Goal: Information Seeking & Learning: Learn about a topic

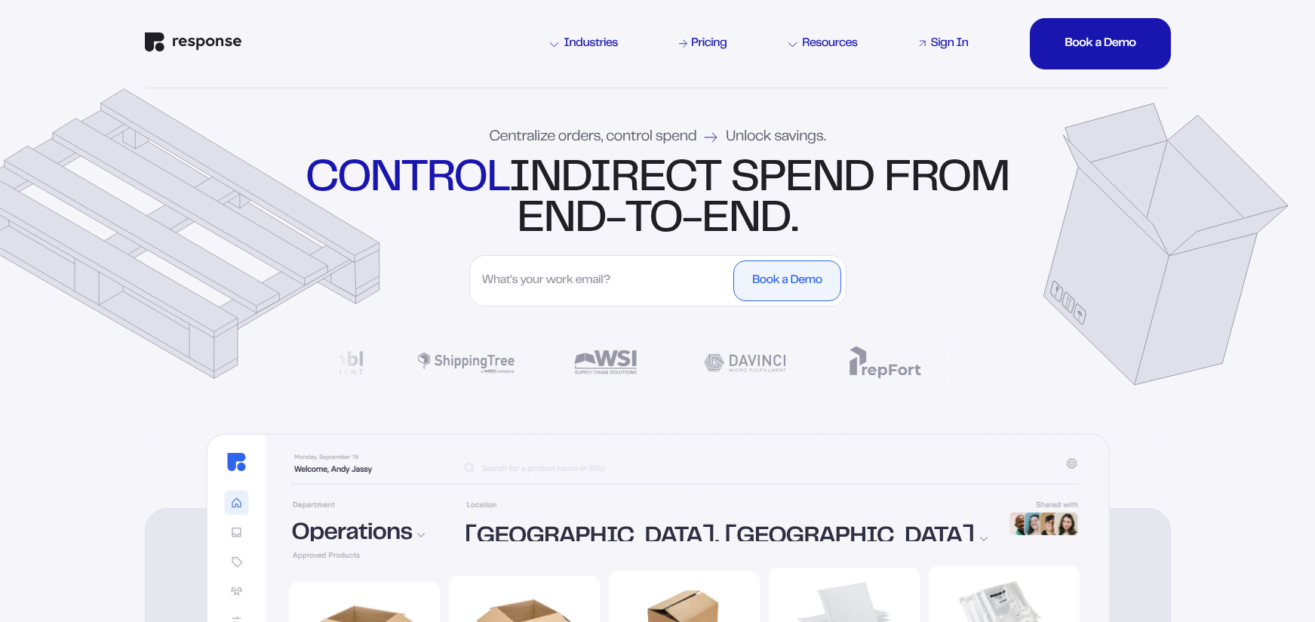
click at [956, 47] on div "Sign In" at bounding box center [949, 44] width 38 height 12
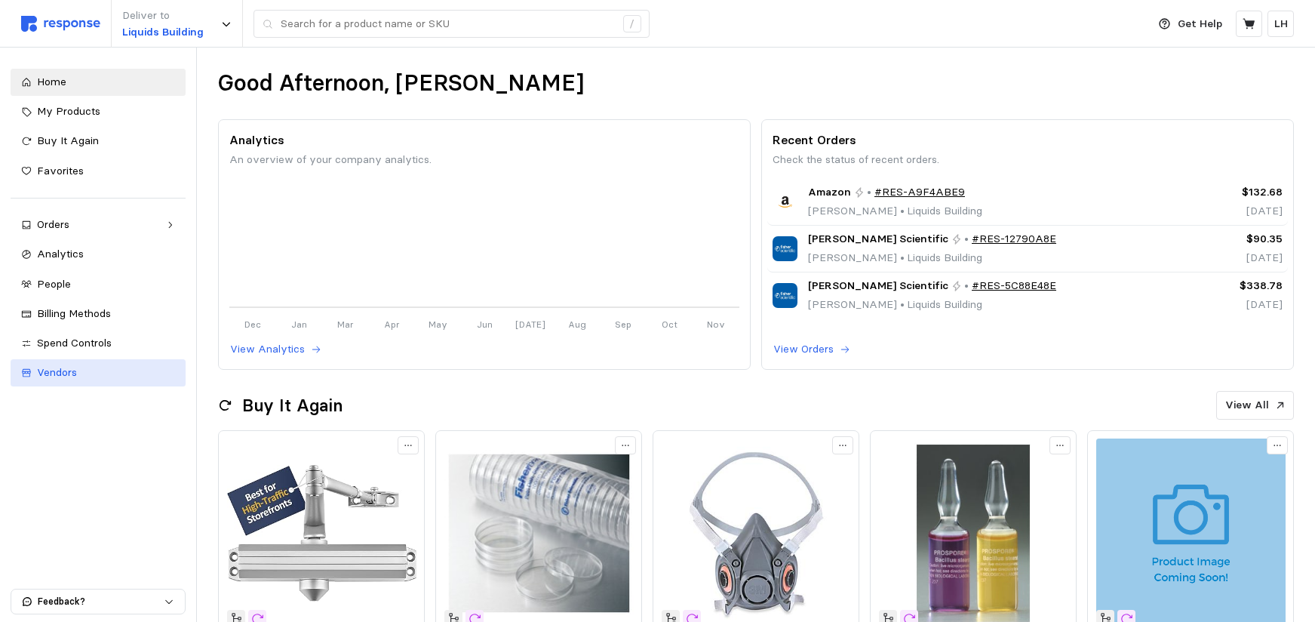
click at [73, 379] on span "Vendors" at bounding box center [57, 372] width 40 height 14
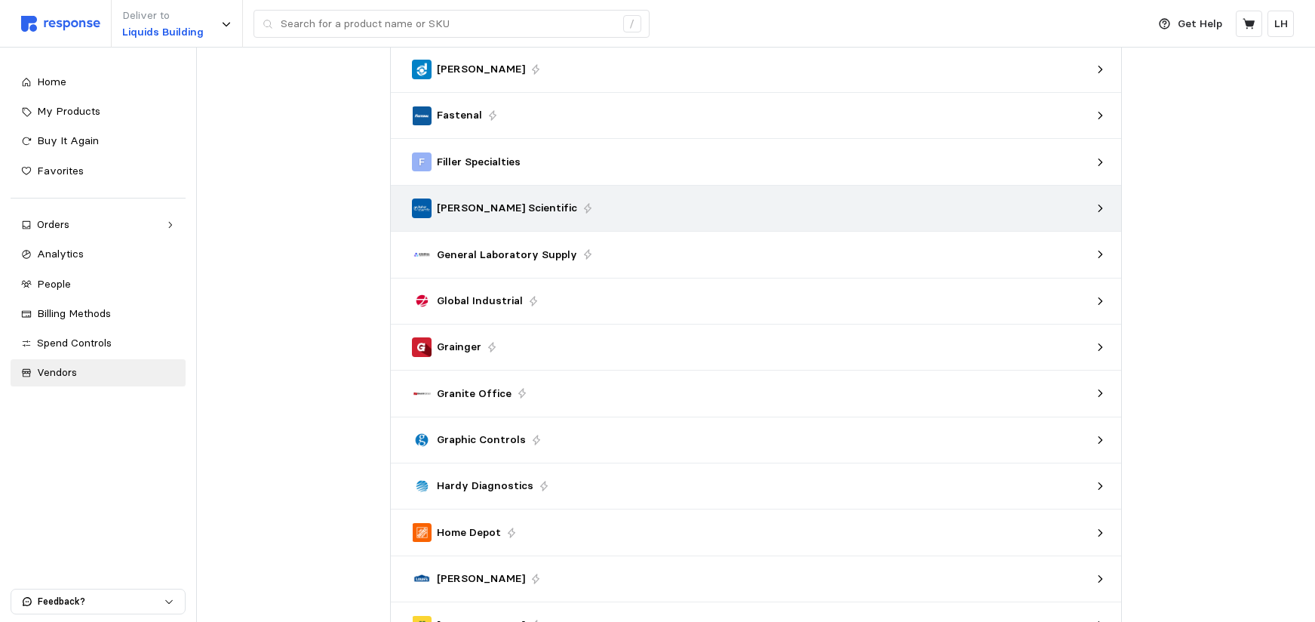
scroll to position [302, 0]
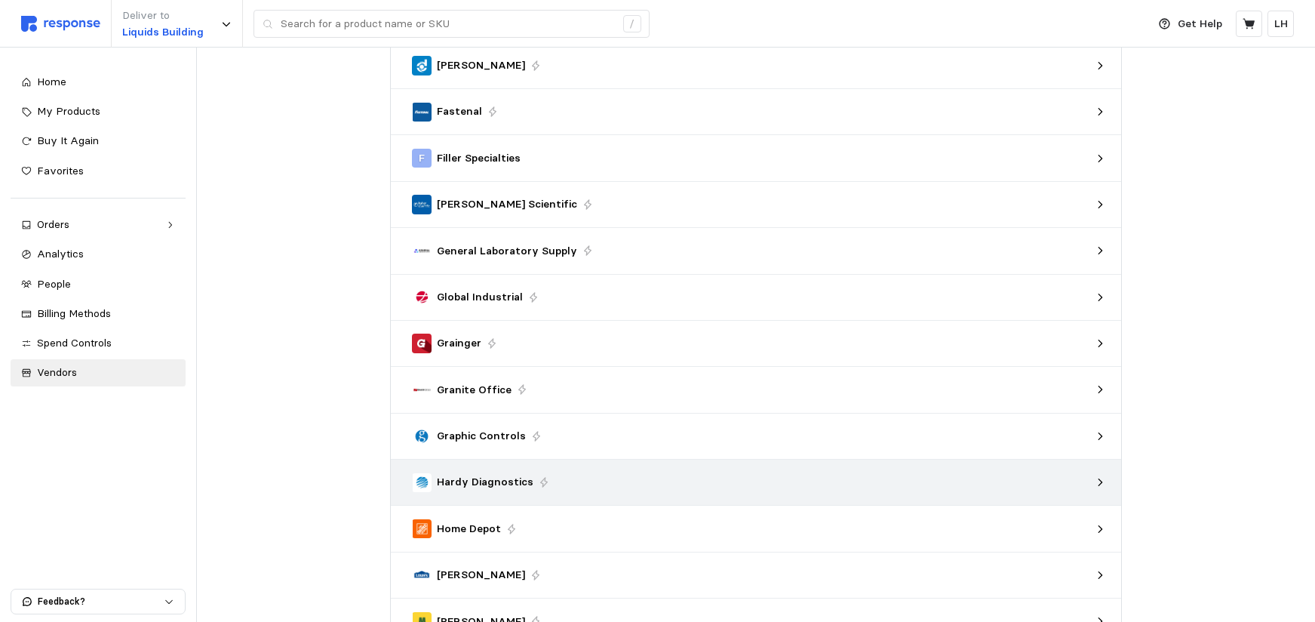
click at [497, 490] on p "Hardy Diagnostics" at bounding box center [485, 482] width 97 height 17
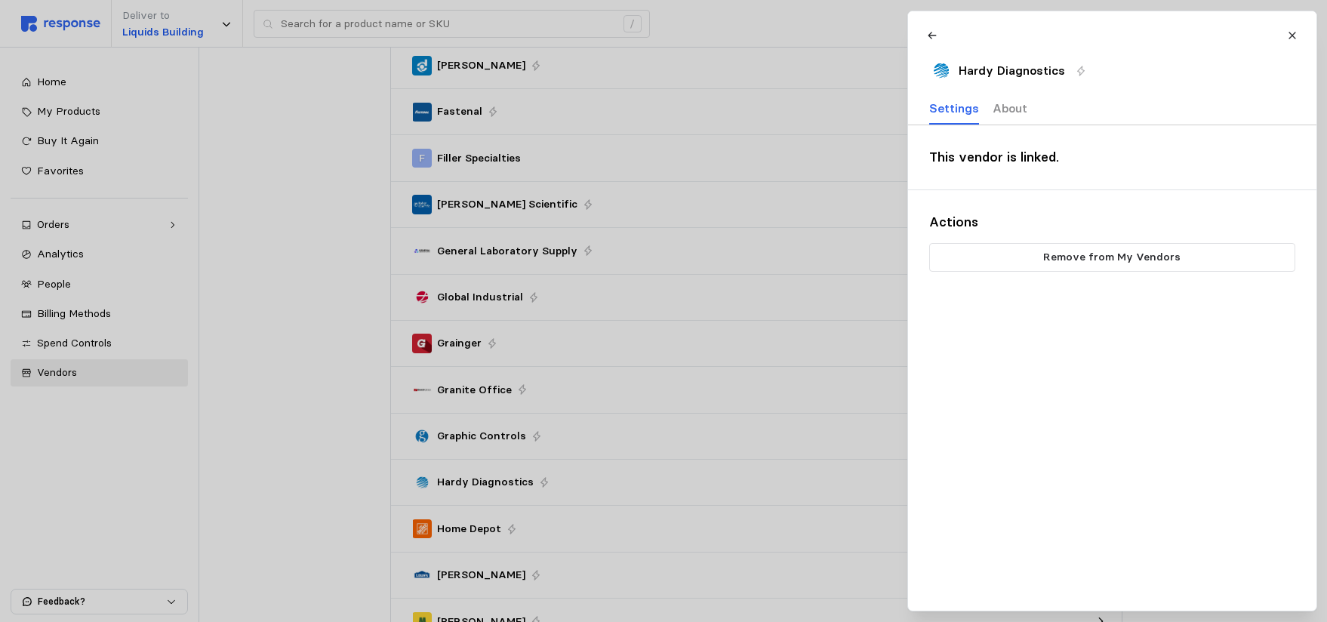
click at [1010, 108] on p "About" at bounding box center [1009, 108] width 35 height 19
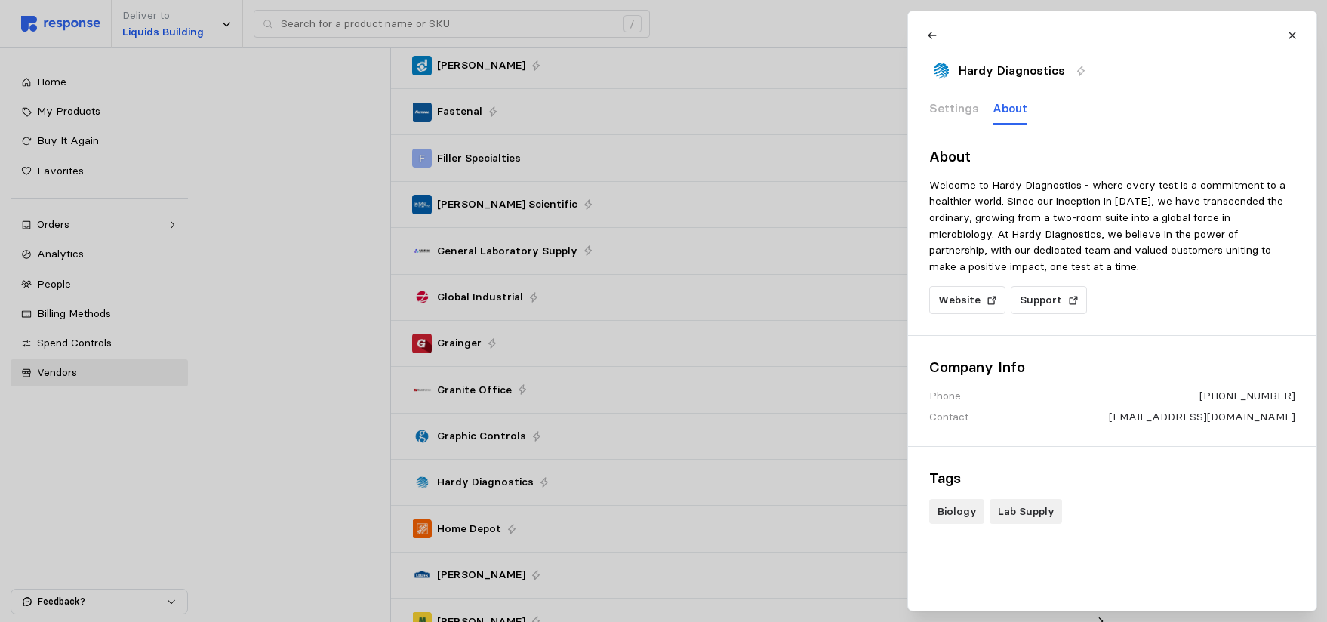
click at [237, 141] on div at bounding box center [663, 311] width 1327 height 622
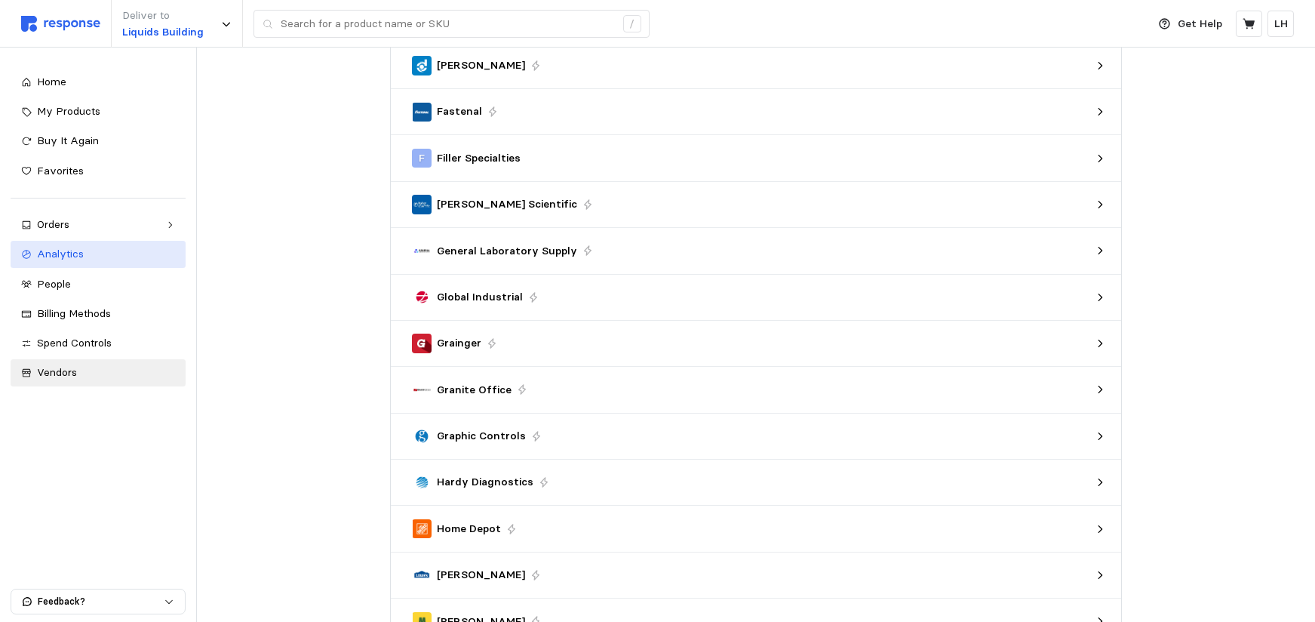
click at [54, 253] on span "Analytics" at bounding box center [60, 254] width 47 height 14
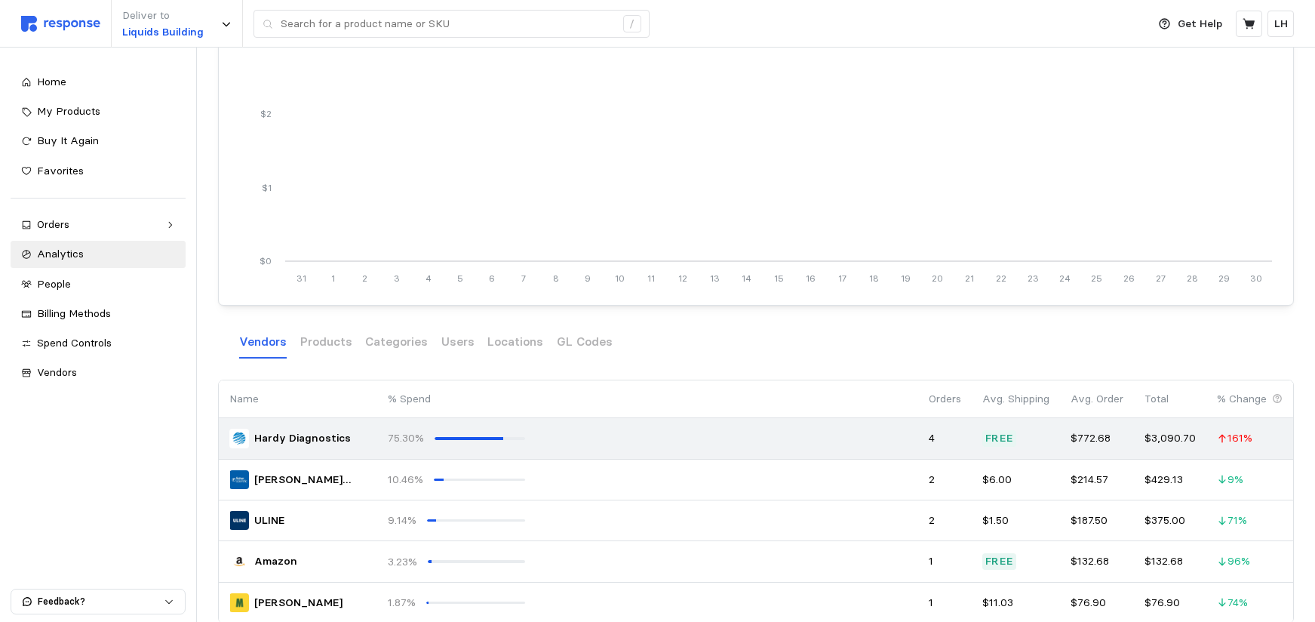
click at [544, 459] on td at bounding box center [727, 438] width 383 height 41
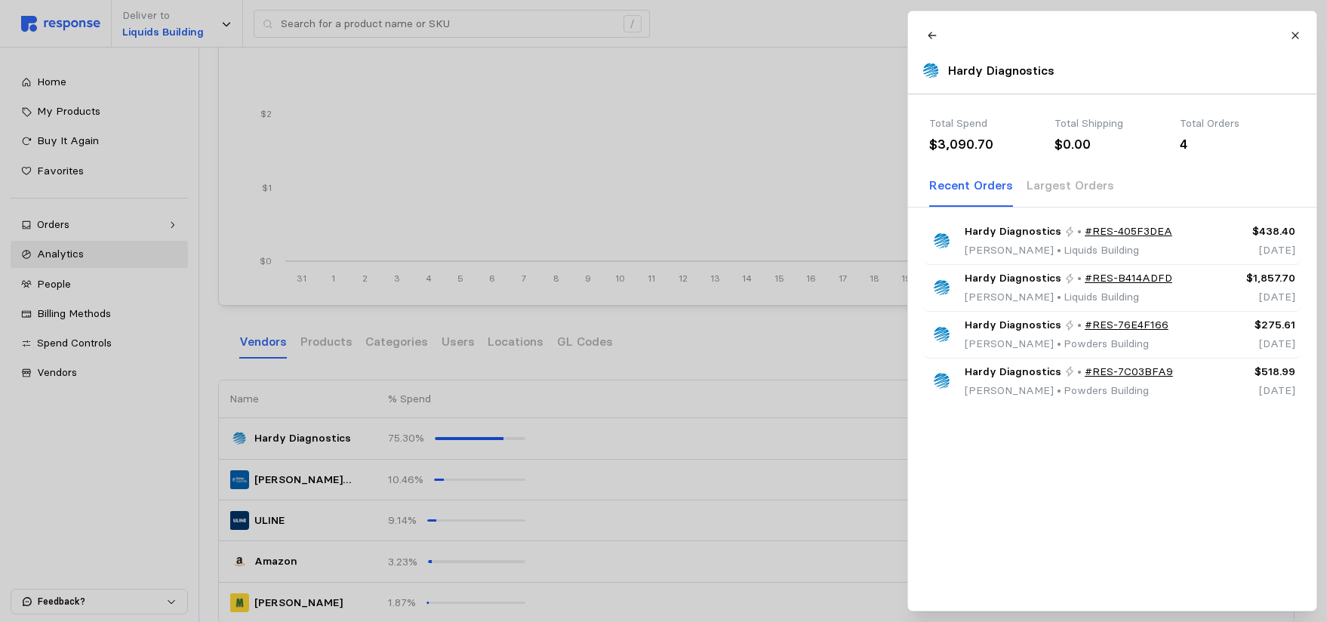
click at [676, 363] on div at bounding box center [663, 311] width 1327 height 622
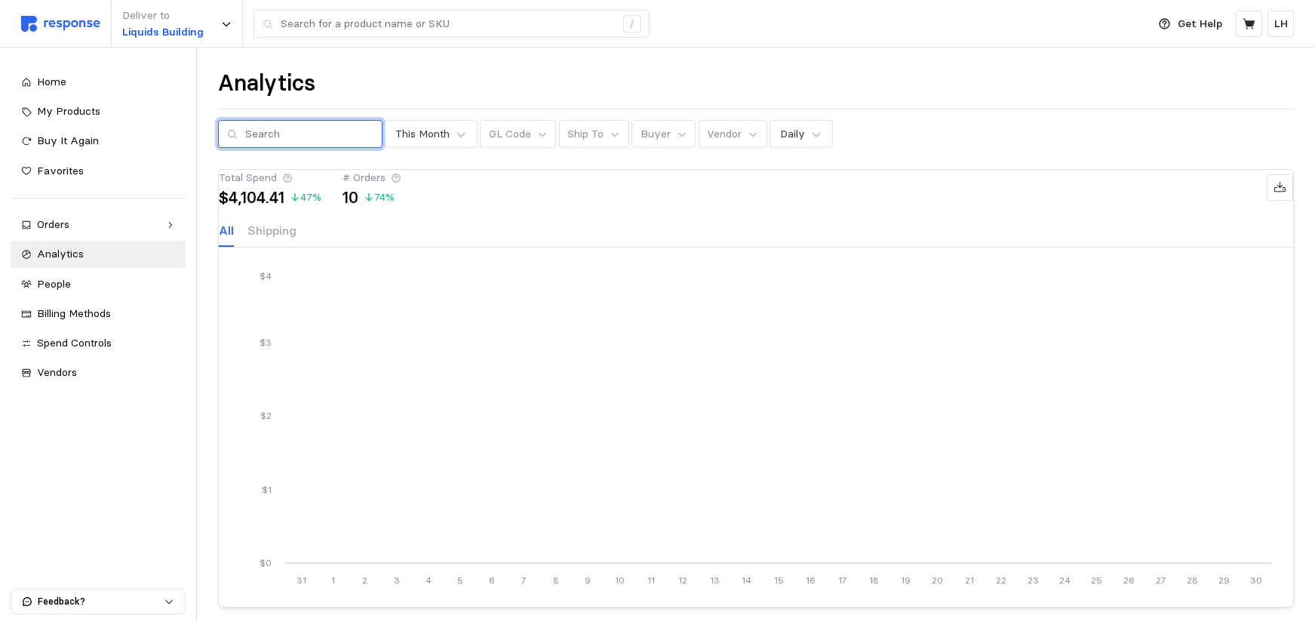
click at [298, 131] on input "text" at bounding box center [309, 134] width 128 height 27
click at [301, 128] on input "hardy" at bounding box center [309, 134] width 128 height 27
type input "h"
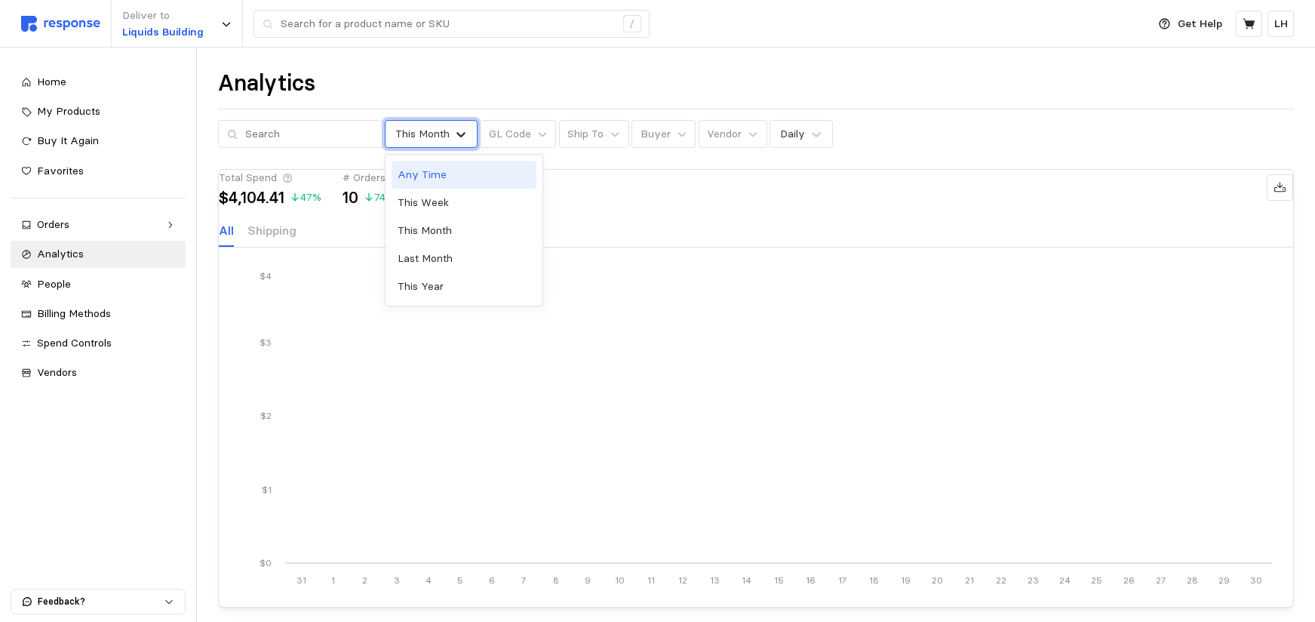
click at [453, 139] on icon at bounding box center [460, 134] width 15 height 15
click at [445, 292] on div "This Year" at bounding box center [464, 286] width 145 height 28
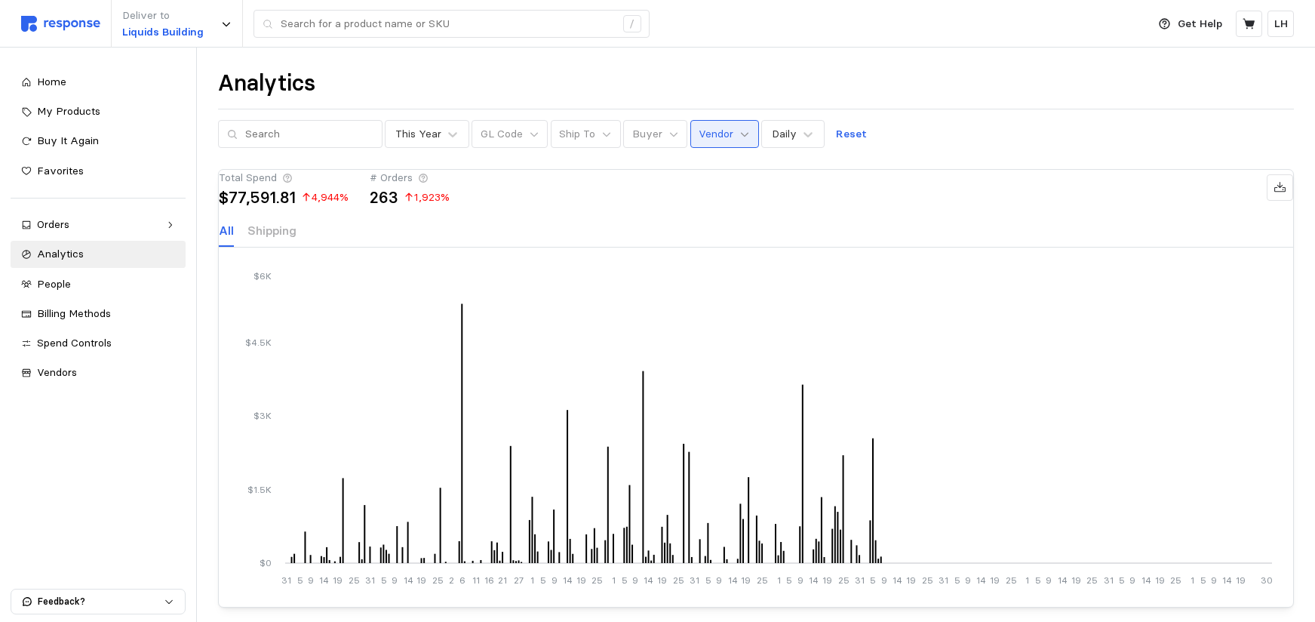
click at [739, 137] on icon at bounding box center [744, 134] width 11 height 11
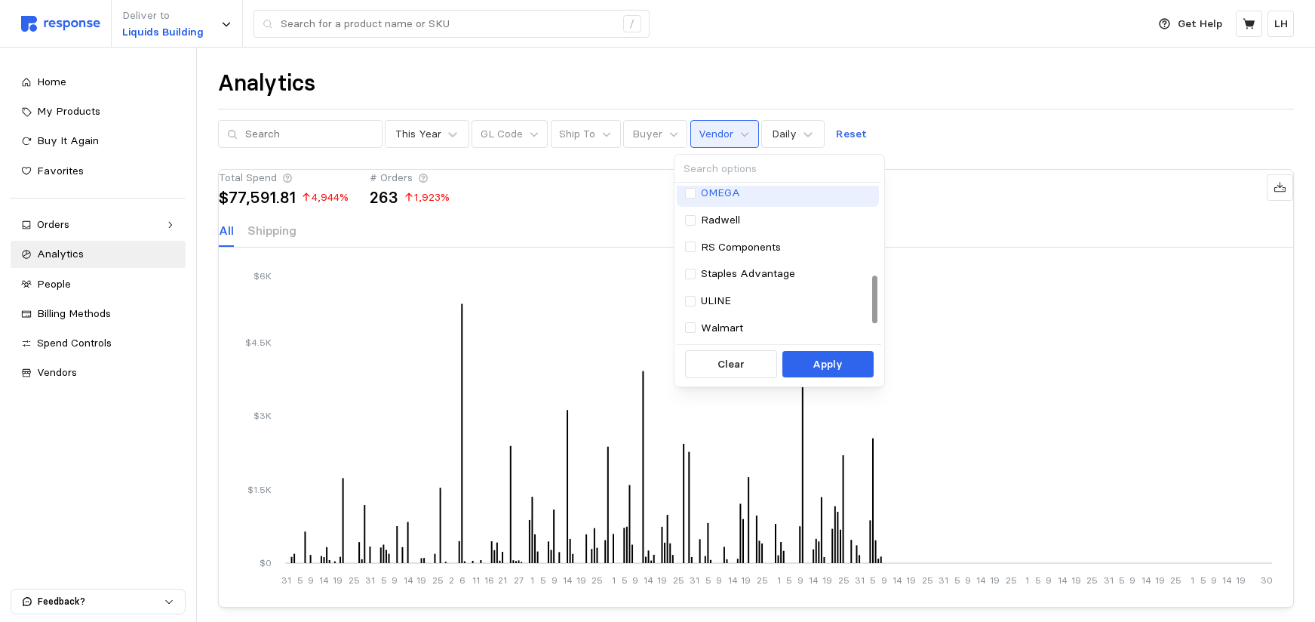
scroll to position [151, 0]
click at [687, 211] on div at bounding box center [690, 209] width 11 height 11
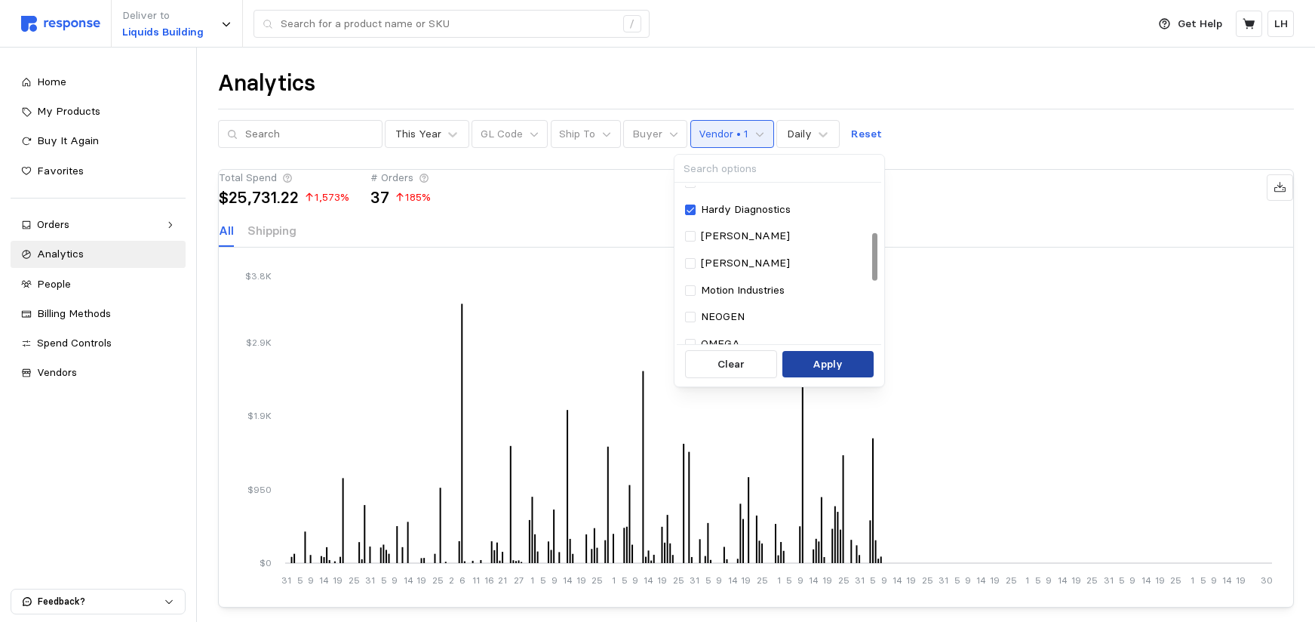
click at [827, 359] on p "Apply" at bounding box center [828, 364] width 30 height 17
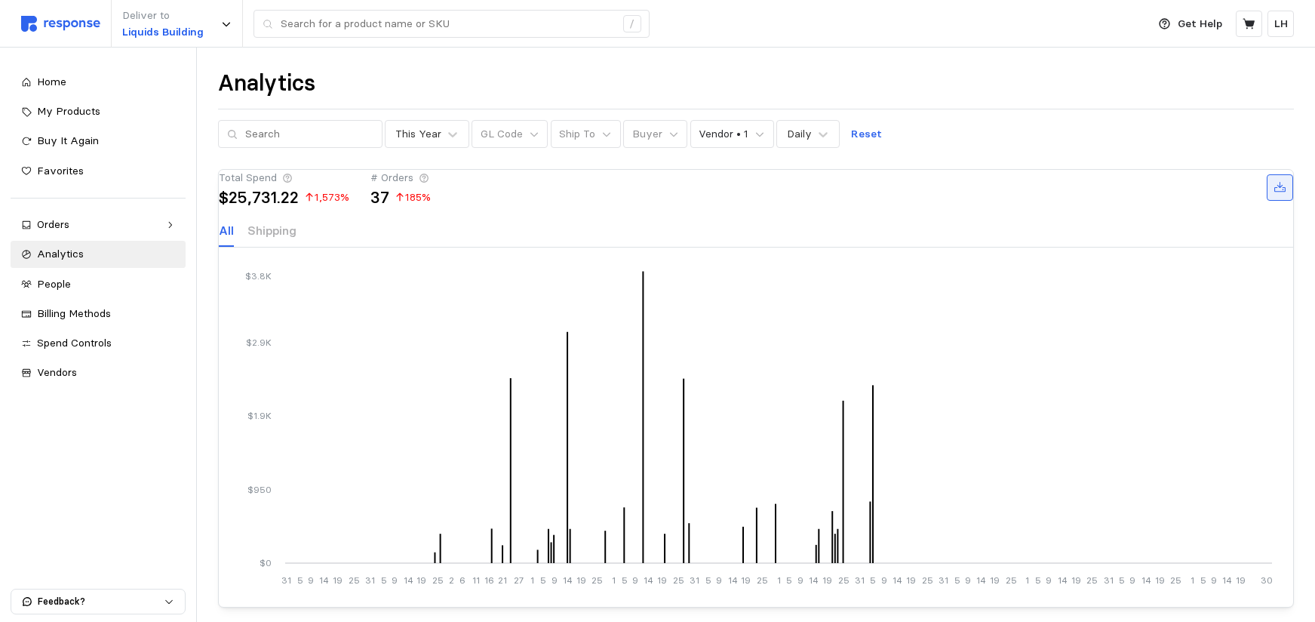
click at [1274, 195] on icon at bounding box center [1281, 188] width 14 height 14
click at [1274, 192] on icon at bounding box center [1279, 187] width 11 height 11
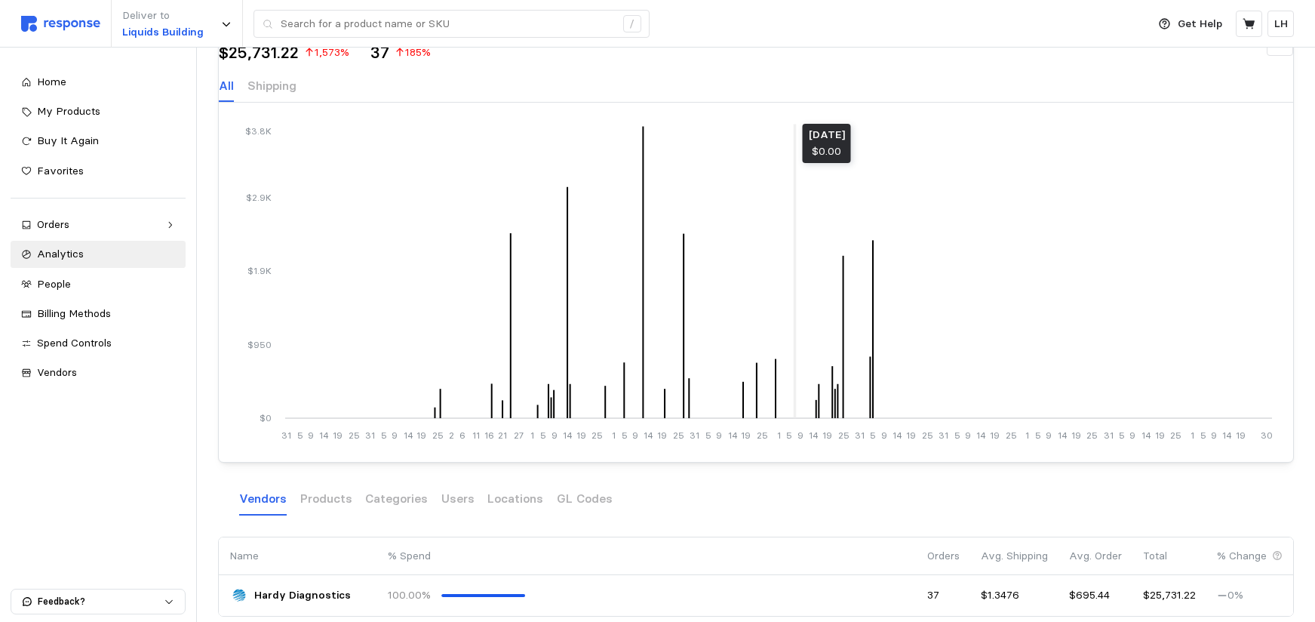
scroll to position [151, 0]
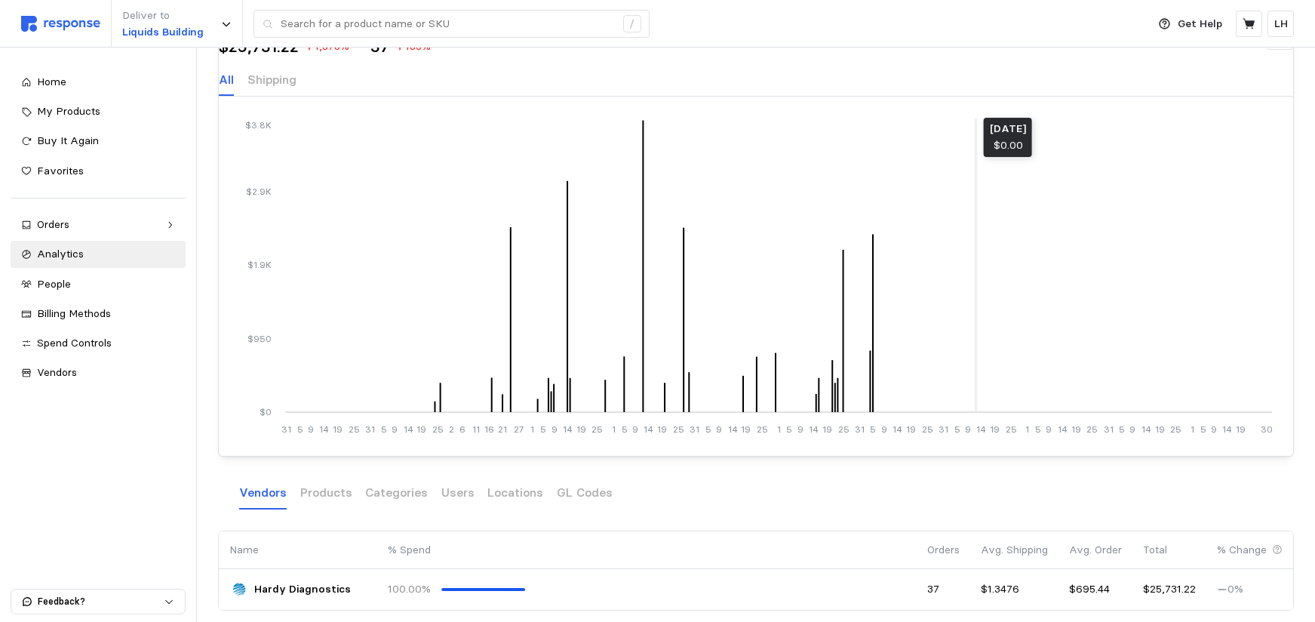
click at [976, 218] on icon "31 5 9 14 19 25 31 5 9 14 19 25 2 6 11 16 21 27 1 5 9 14 19 25 1 5 9 14 19 25 3…" at bounding box center [756, 276] width 1032 height 317
click at [598, 54] on div "Total Spend $25,731.22 1,573 % # Orders 37 185 %" at bounding box center [756, 36] width 1075 height 35
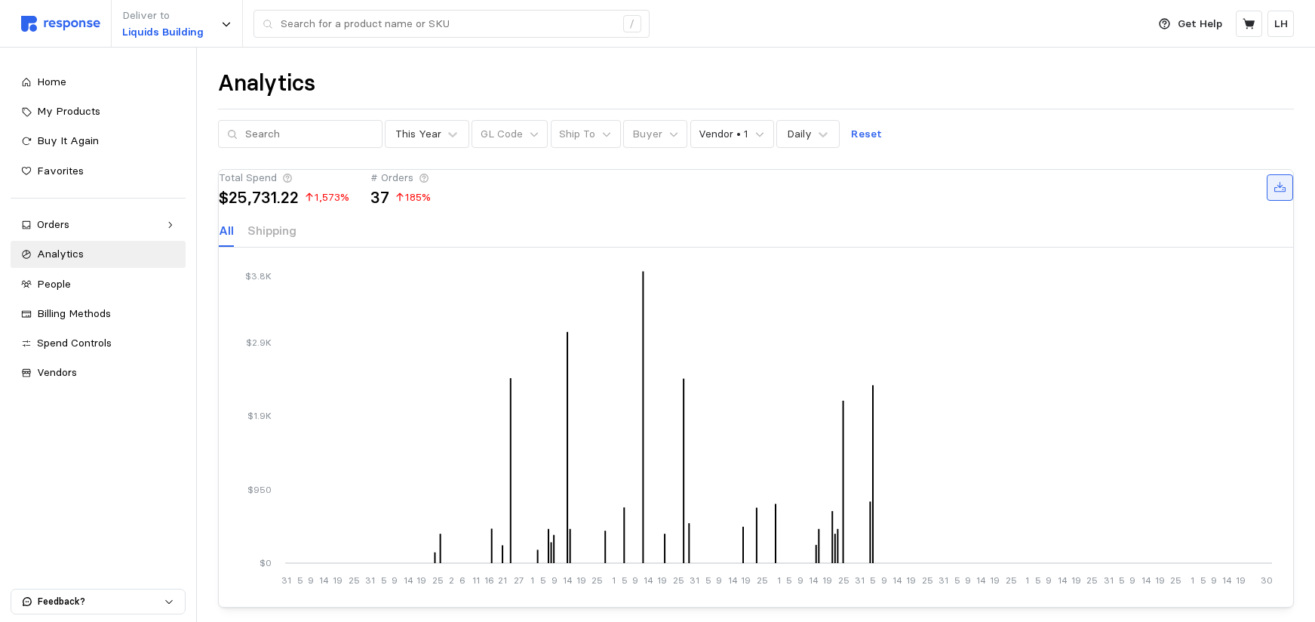
click at [1274, 195] on icon at bounding box center [1281, 188] width 14 height 14
drag, startPoint x: 1262, startPoint y: 204, endPoint x: 982, endPoint y: 194, distance: 279.4
click at [982, 194] on div "Total Spend $25,731.22 1,573 % # Orders 37 185 %" at bounding box center [756, 187] width 1075 height 35
click at [1274, 195] on icon at bounding box center [1281, 188] width 14 height 14
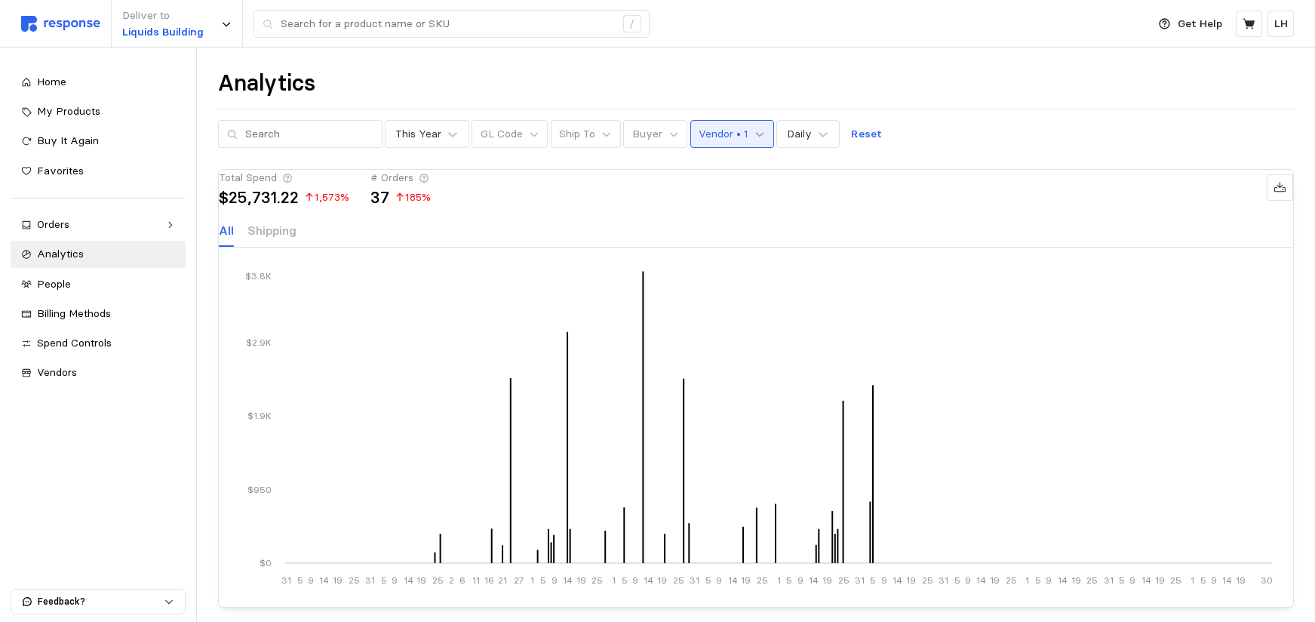
click at [755, 130] on icon at bounding box center [760, 134] width 11 height 11
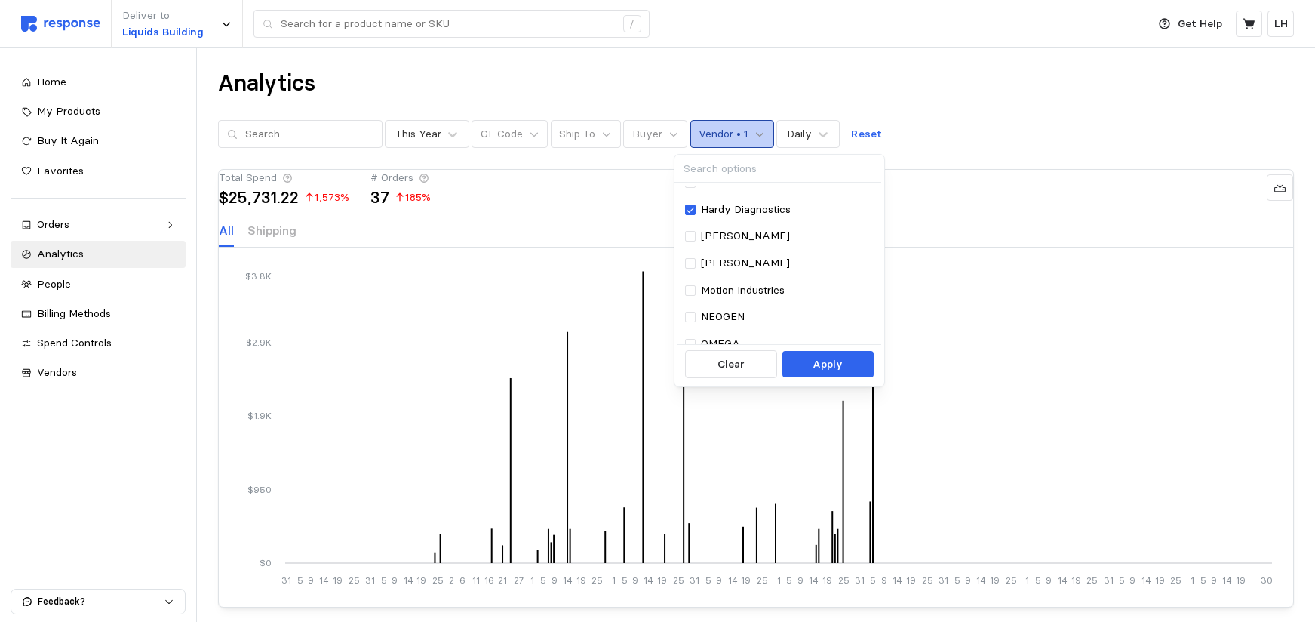
click at [755, 130] on icon at bounding box center [760, 134] width 11 height 11
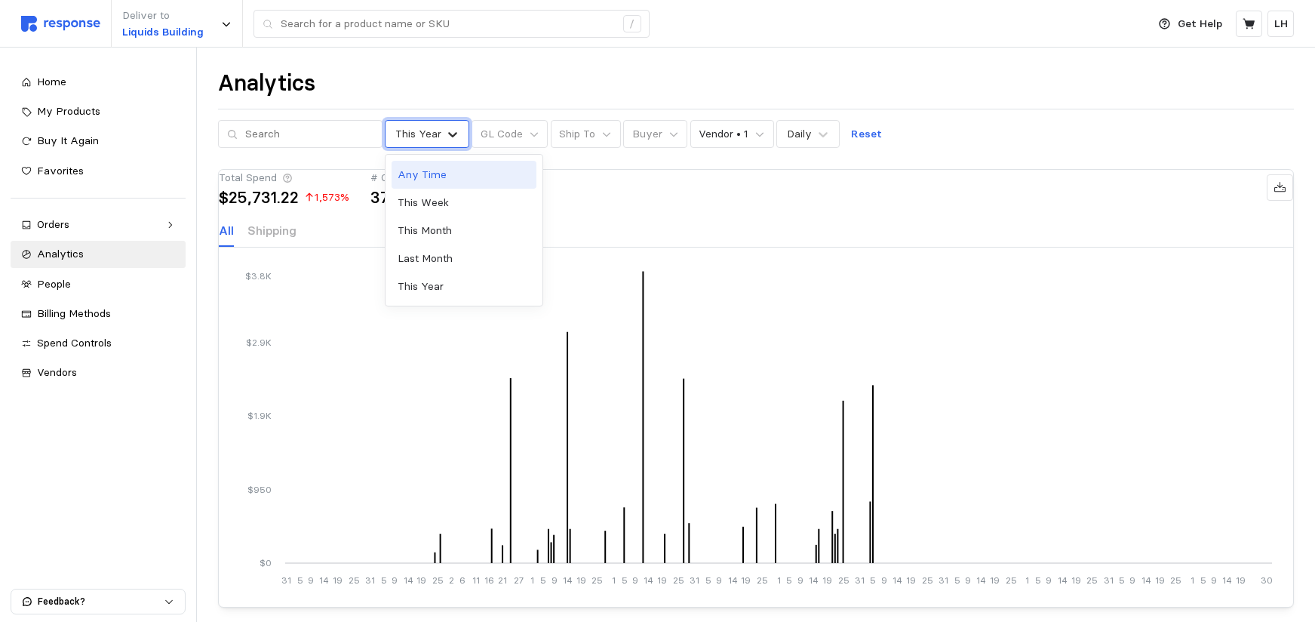
click at [449, 133] on icon at bounding box center [453, 134] width 9 height 5
click at [441, 283] on div "This Year" at bounding box center [464, 286] width 145 height 28
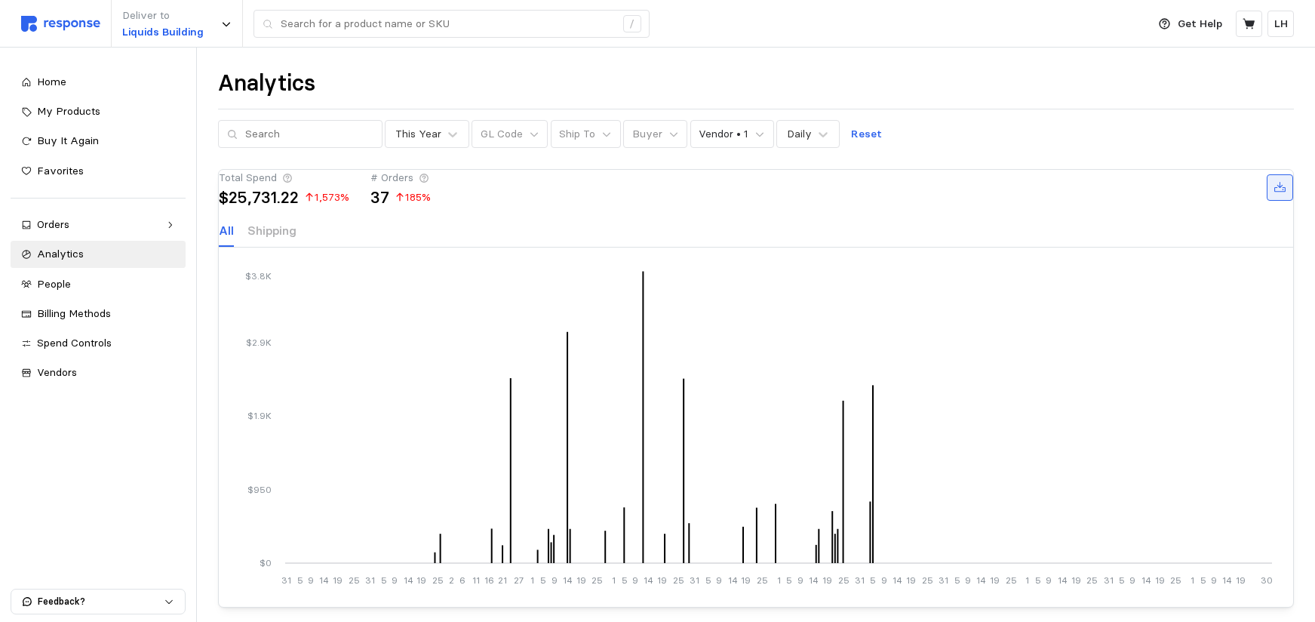
click at [1274, 195] on icon at bounding box center [1281, 188] width 14 height 14
click at [1274, 192] on icon at bounding box center [1279, 187] width 11 height 11
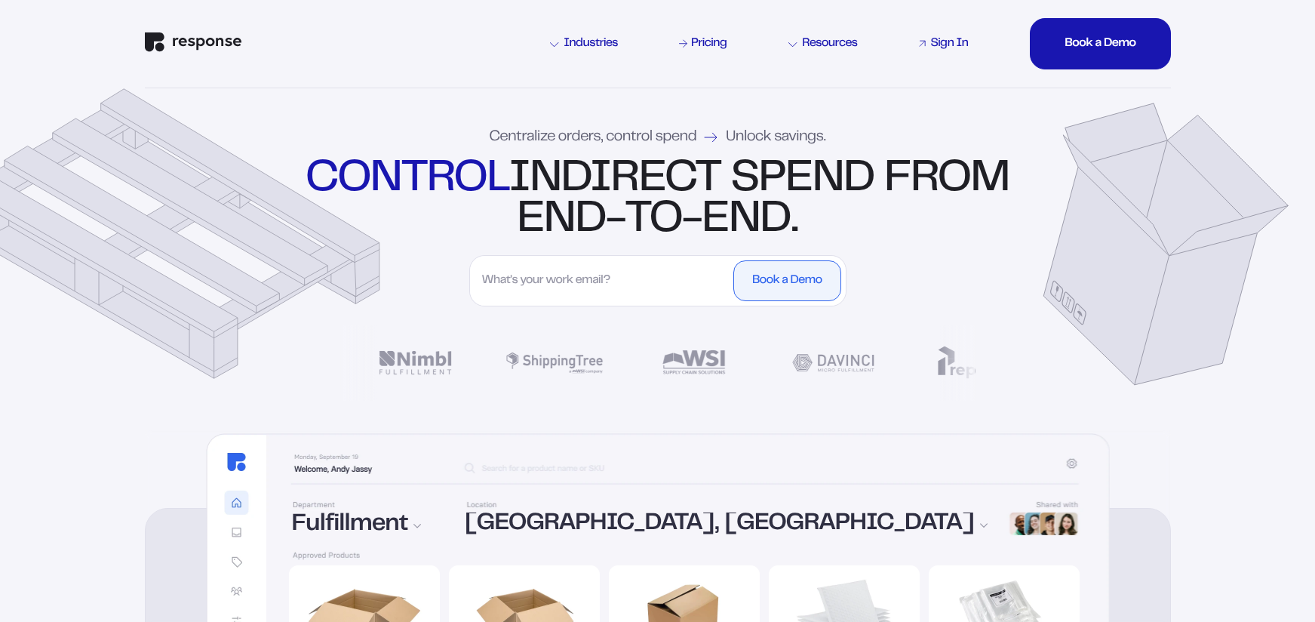
click at [933, 40] on div "Sign In" at bounding box center [949, 44] width 38 height 12
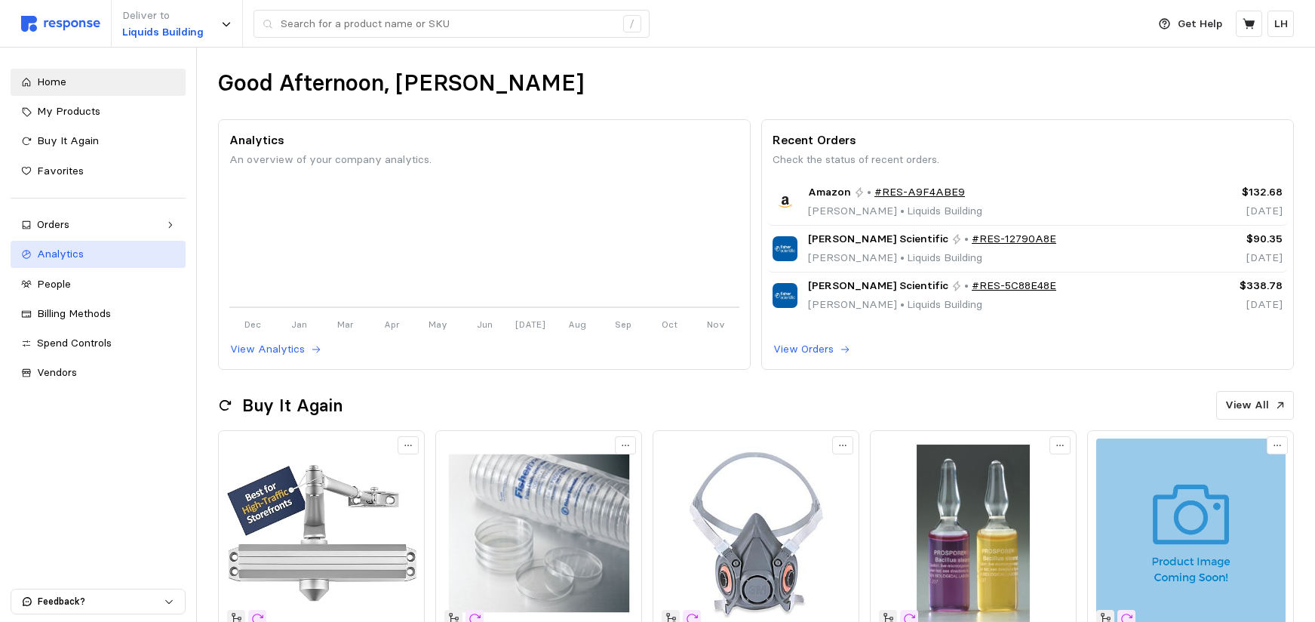
click at [56, 254] on span "Analytics" at bounding box center [60, 254] width 47 height 14
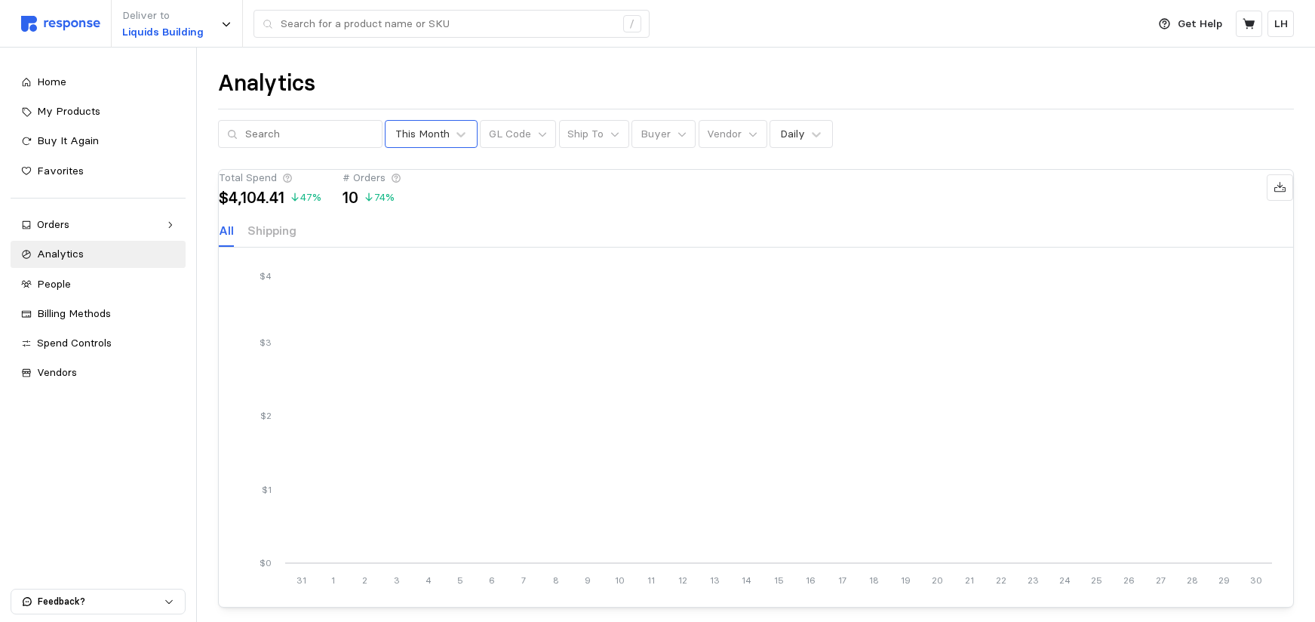
click at [417, 125] on div "This Month" at bounding box center [431, 134] width 93 height 28
click at [421, 285] on div "This Year" at bounding box center [464, 286] width 145 height 28
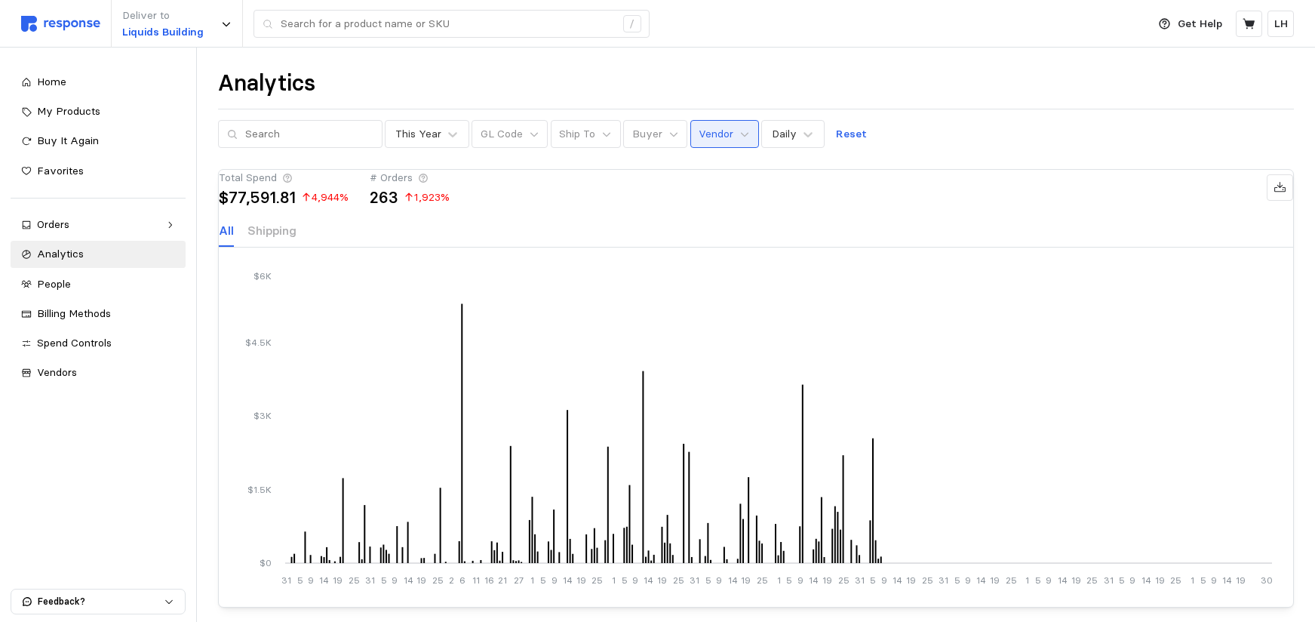
click at [713, 134] on p "Vendor" at bounding box center [716, 134] width 35 height 17
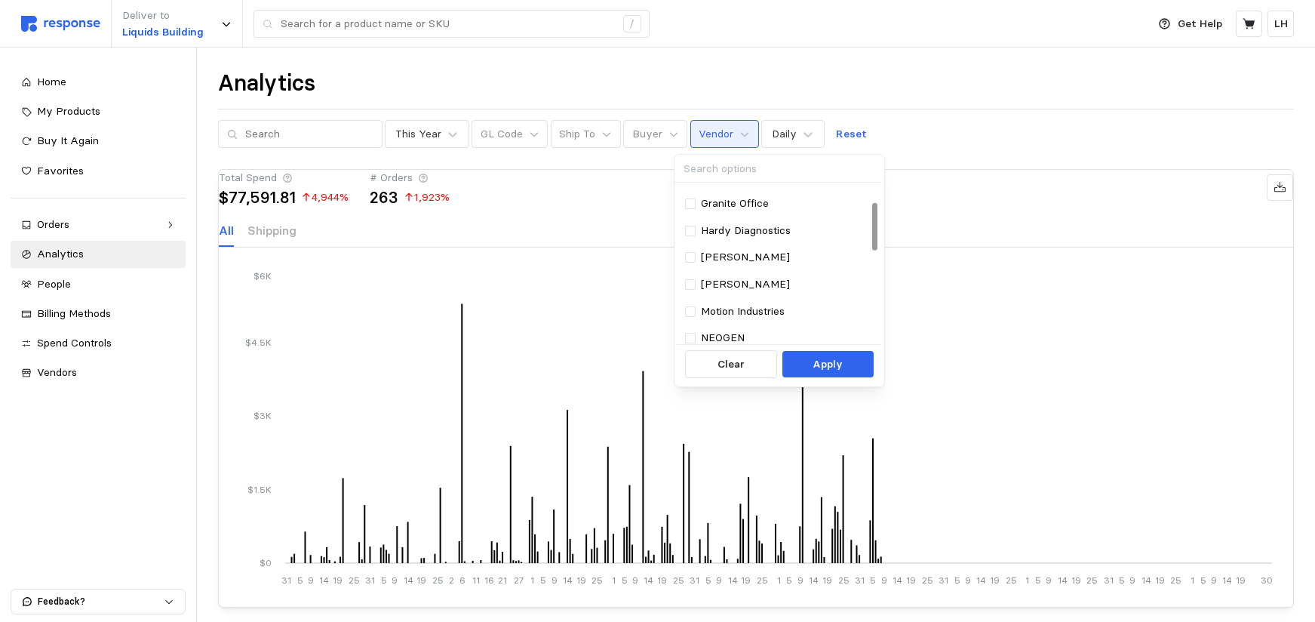
scroll to position [51, 0]
click at [690, 306] on div at bounding box center [690, 309] width 11 height 11
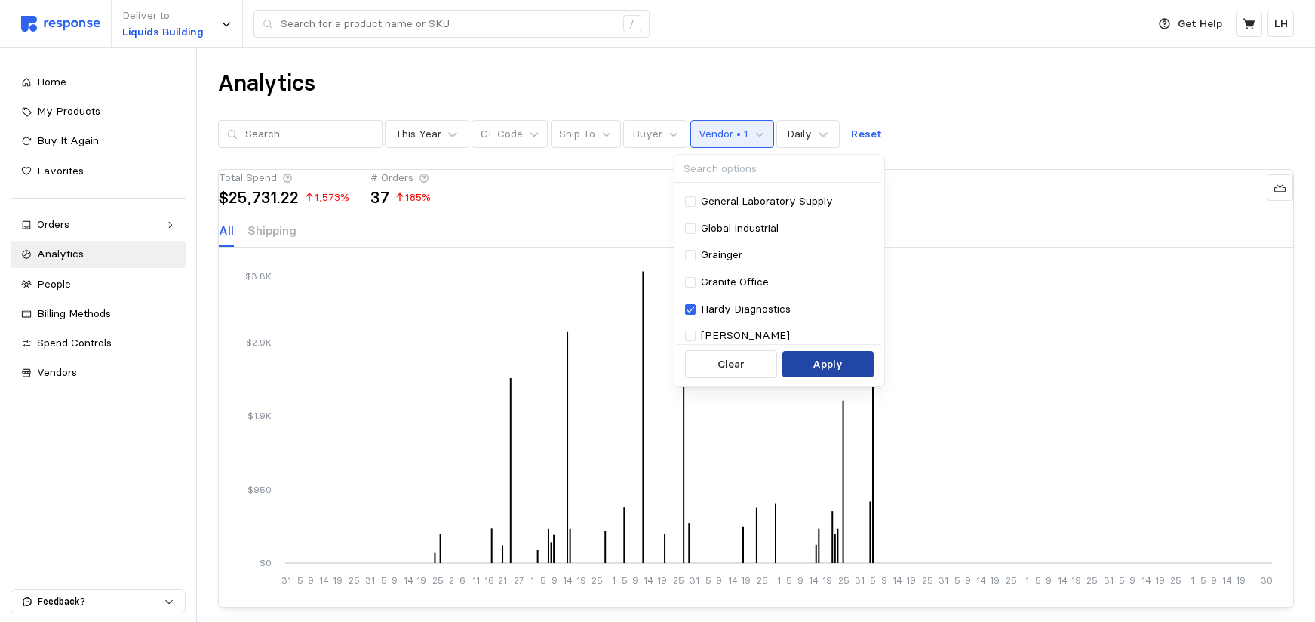
click at [820, 362] on p "Apply" at bounding box center [828, 364] width 30 height 17
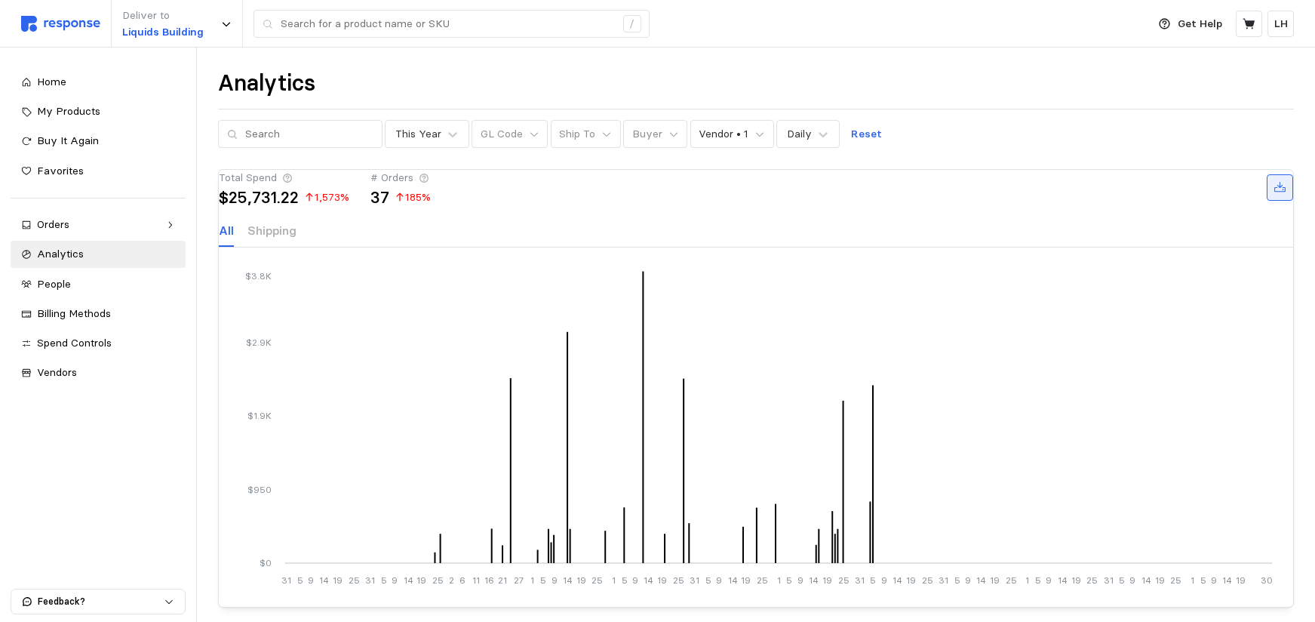
click at [1274, 192] on icon at bounding box center [1279, 187] width 11 height 11
drag, startPoint x: 1259, startPoint y: 209, endPoint x: 755, endPoint y: 253, distance: 506.0
click at [724, 248] on div "Total Spend $25,731.22 1,573 % # Orders 37 185 % All Shipping" at bounding box center [756, 209] width 1075 height 78
click at [1274, 195] on icon at bounding box center [1281, 188] width 14 height 14
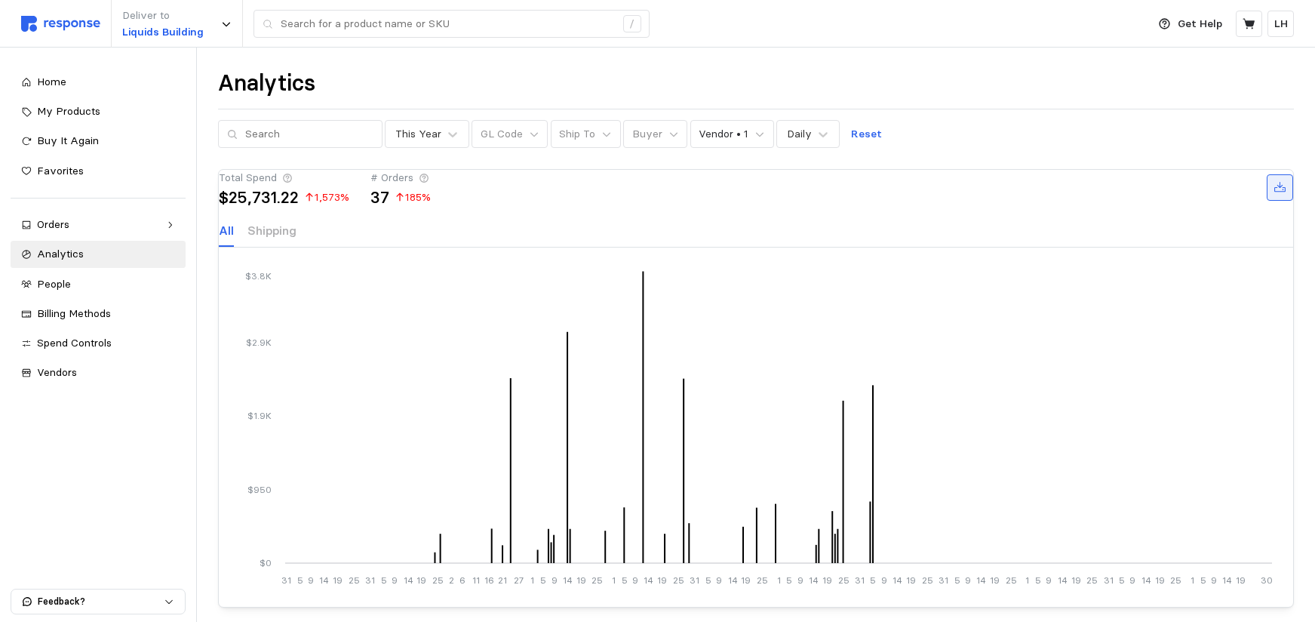
click at [1274, 195] on icon at bounding box center [1281, 188] width 14 height 14
click at [370, 316] on icon "31 5 9 14 19 25 31 5 9 14 19 25 2 6 11 16 21 27 1 5 9 14 19 25 1 5 9 14 19 25 3…" at bounding box center [756, 427] width 1032 height 317
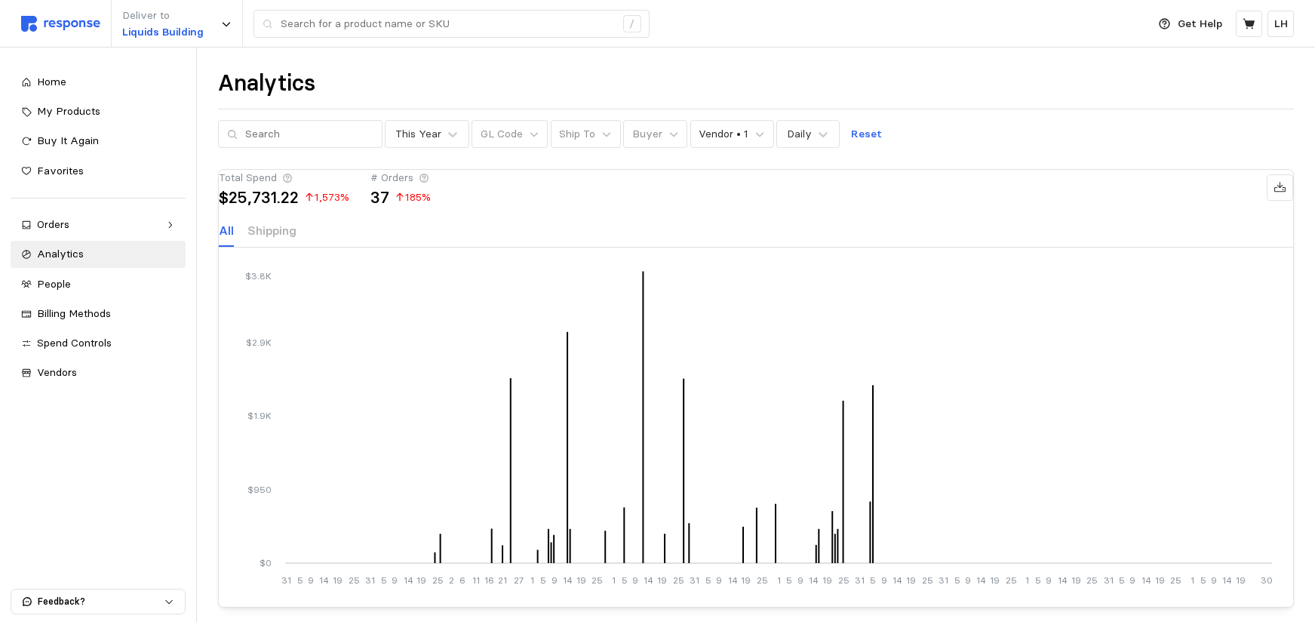
click at [433, 232] on div "Total Spend $25,731.22 1,573 % # Orders 37 185 % All Shipping" at bounding box center [756, 209] width 1075 height 78
click at [429, 183] on icon at bounding box center [424, 178] width 9 height 9
click at [567, 521] on icon at bounding box center [568, 447] width 2 height 231
drag, startPoint x: 419, startPoint y: 345, endPoint x: 657, endPoint y: 348, distance: 238.5
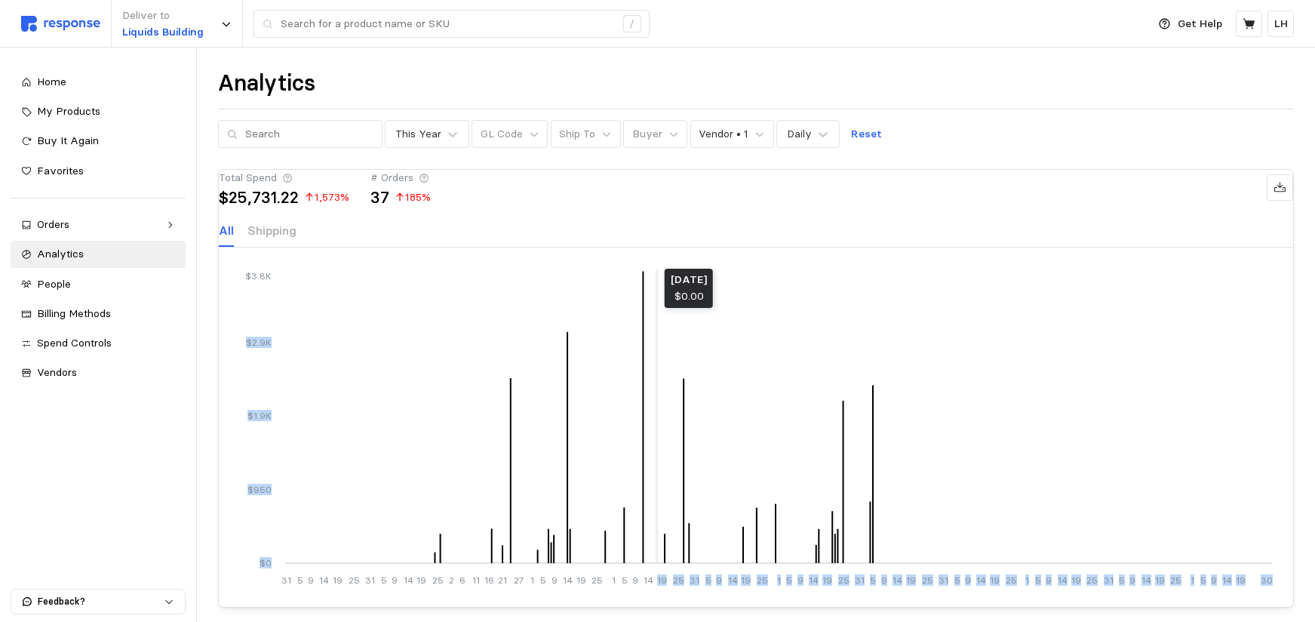
click at [657, 348] on icon "31 5 9 14 19 25 31 5 9 14 19 25 2 6 11 16 21 27 1 5 9 14 19 25 1 5 9 14 19 25 3…" at bounding box center [756, 427] width 1032 height 317
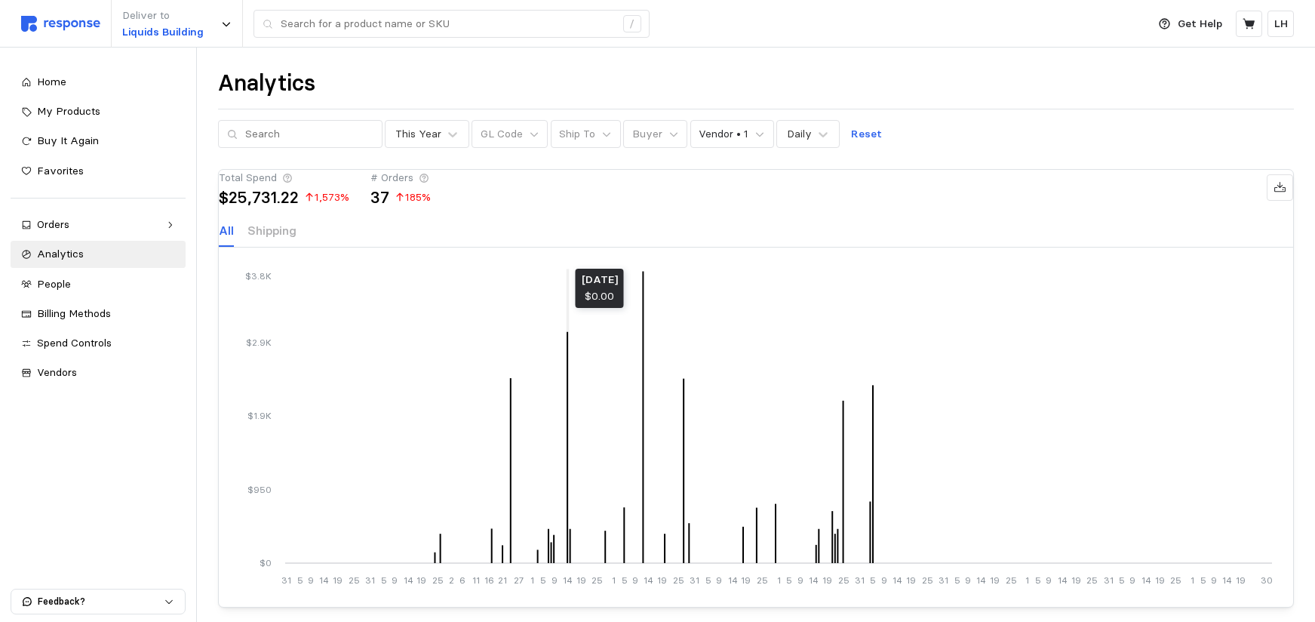
click at [567, 353] on icon at bounding box center [568, 447] width 2 height 231
click at [573, 553] on icon "31 5 9 14 19 25 31 5 9 14 19 25 2 6 11 16 21 27 1 5 9 14 19 25 1 5 9 14 19 25 3…" at bounding box center [756, 427] width 1032 height 317
click at [523, 235] on div "Total Spend $25,731.22 1,573 % # Orders 37 185 % All Shipping" at bounding box center [756, 209] width 1075 height 78
click at [429, 183] on icon at bounding box center [424, 178] width 9 height 9
click at [429, 183] on icon at bounding box center [424, 178] width 11 height 11
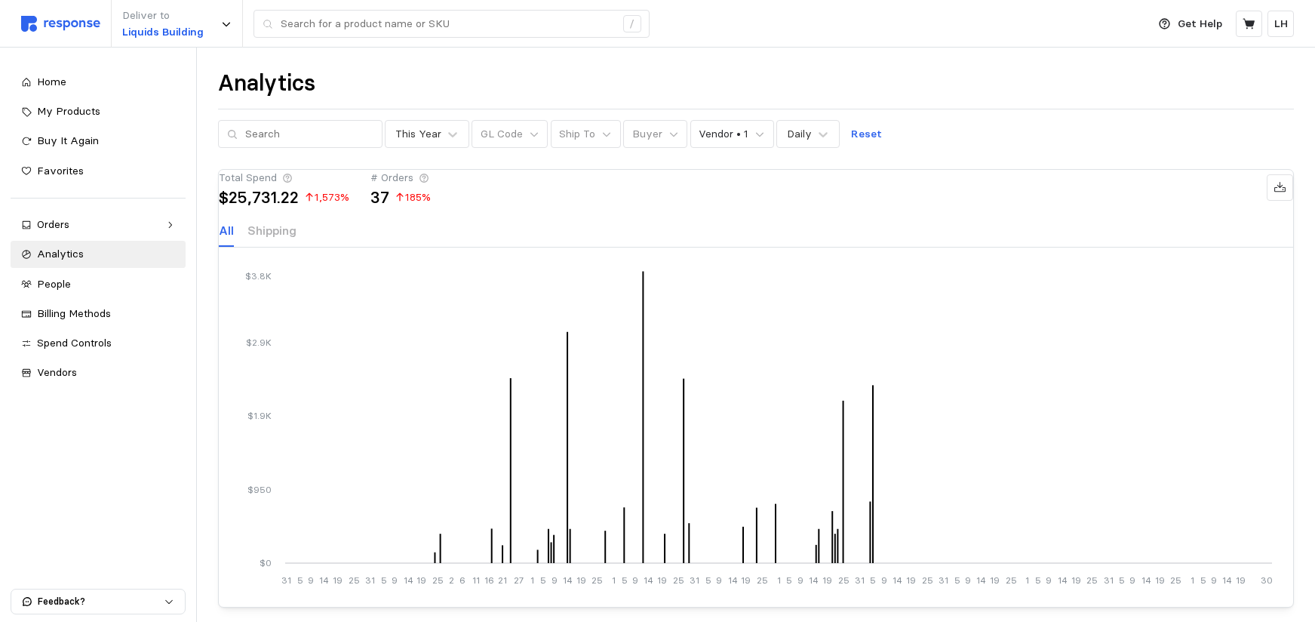
click at [293, 183] on icon at bounding box center [287, 178] width 11 height 11
click at [1274, 195] on icon at bounding box center [1281, 188] width 14 height 14
drag, startPoint x: 1256, startPoint y: 205, endPoint x: 923, endPoint y: 218, distance: 333.8
click at [937, 205] on div "Total Spend $25,731.22 1,573 % # Orders 37 185 %" at bounding box center [756, 187] width 1075 height 35
click at [445, 130] on icon at bounding box center [452, 134] width 15 height 15
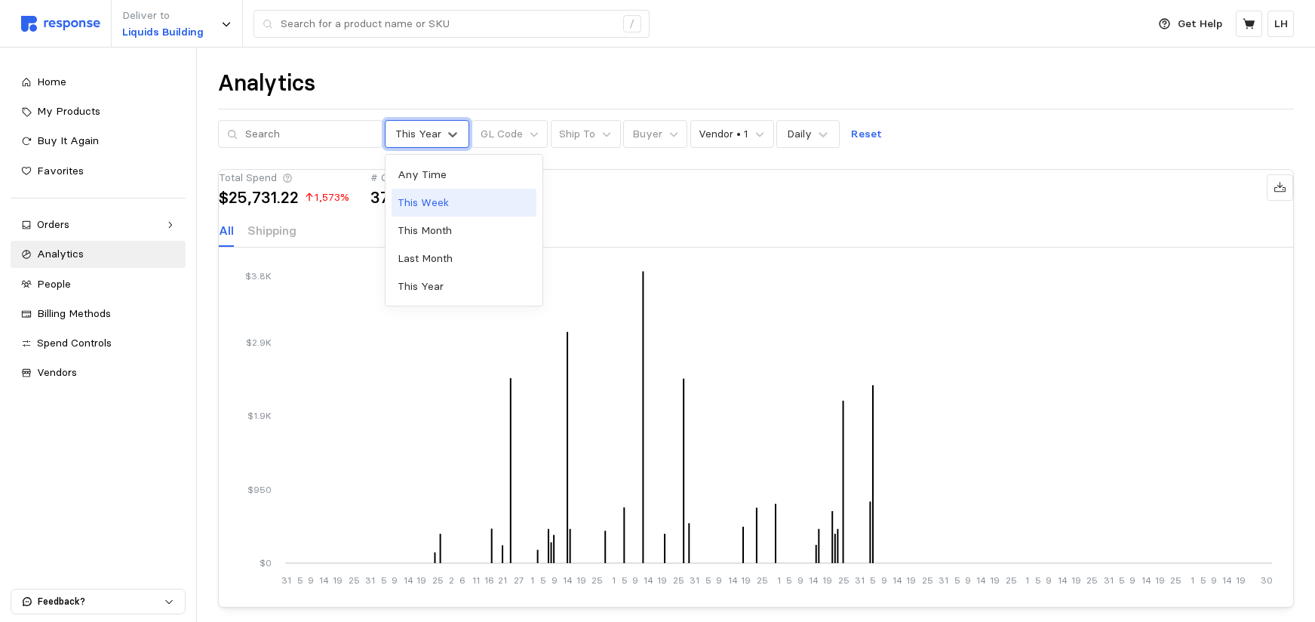
click at [457, 204] on div "This Week" at bounding box center [464, 203] width 145 height 28
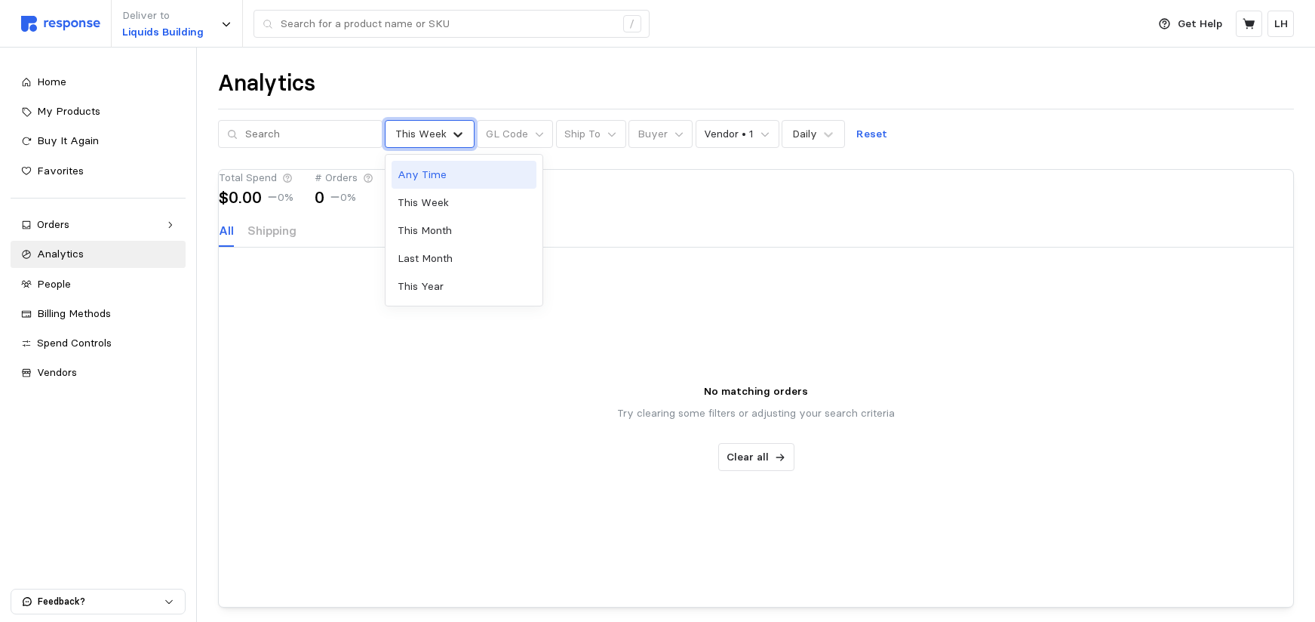
click at [450, 132] on icon at bounding box center [457, 134] width 15 height 15
click at [434, 293] on div "This Year" at bounding box center [464, 286] width 145 height 28
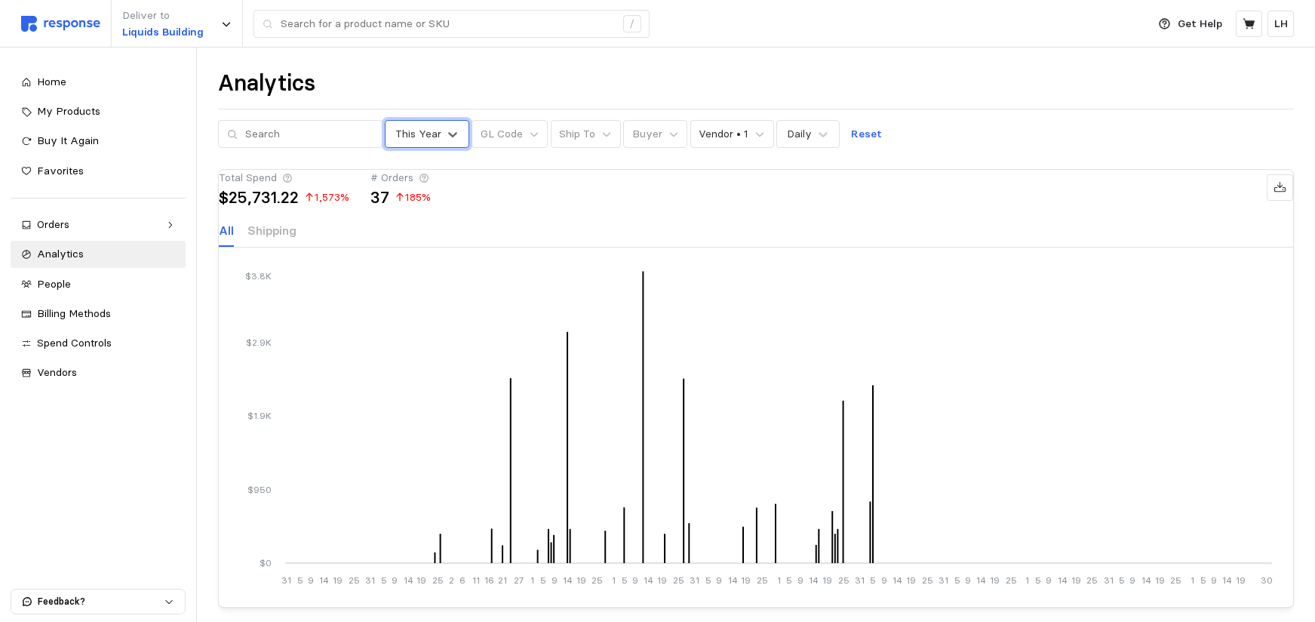
click at [415, 141] on div "This Year" at bounding box center [418, 134] width 46 height 16
click at [712, 133] on p "Vendor • 1" at bounding box center [724, 134] width 50 height 17
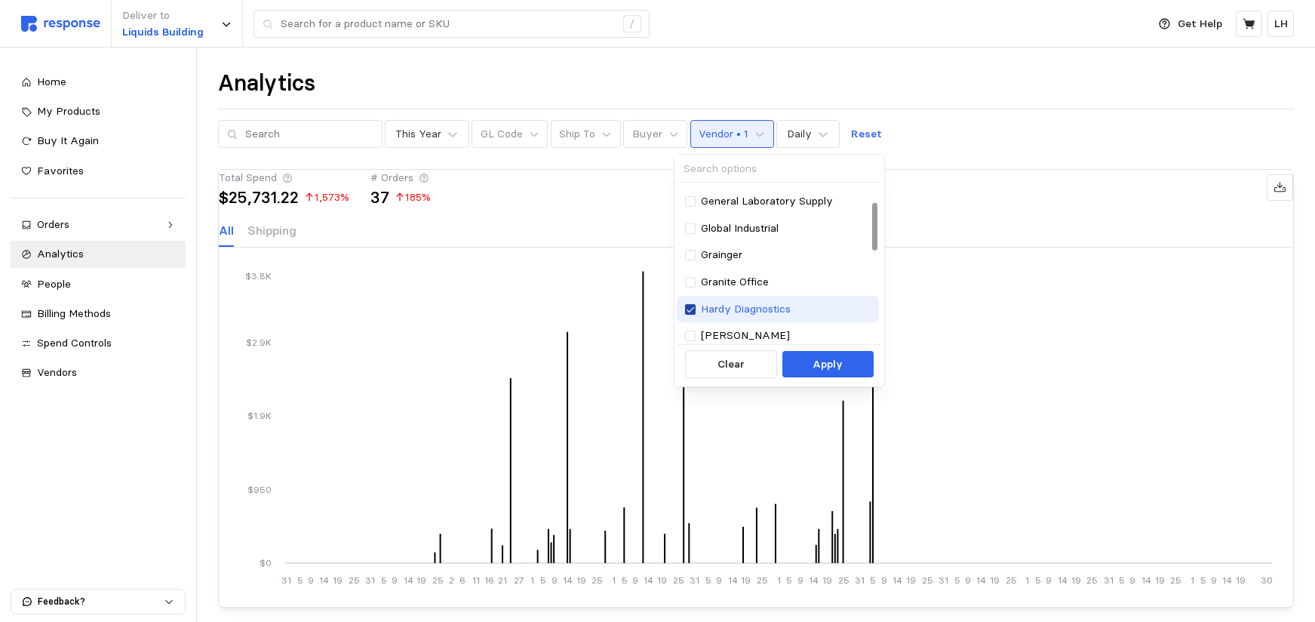
click at [690, 313] on icon at bounding box center [690, 309] width 9 height 11
click at [683, 307] on div "Hardy Diagnostics" at bounding box center [778, 309] width 202 height 27
click at [690, 336] on div at bounding box center [690, 336] width 11 height 11
click at [688, 309] on icon at bounding box center [690, 309] width 9 height 11
click at [691, 332] on icon at bounding box center [690, 336] width 9 height 11
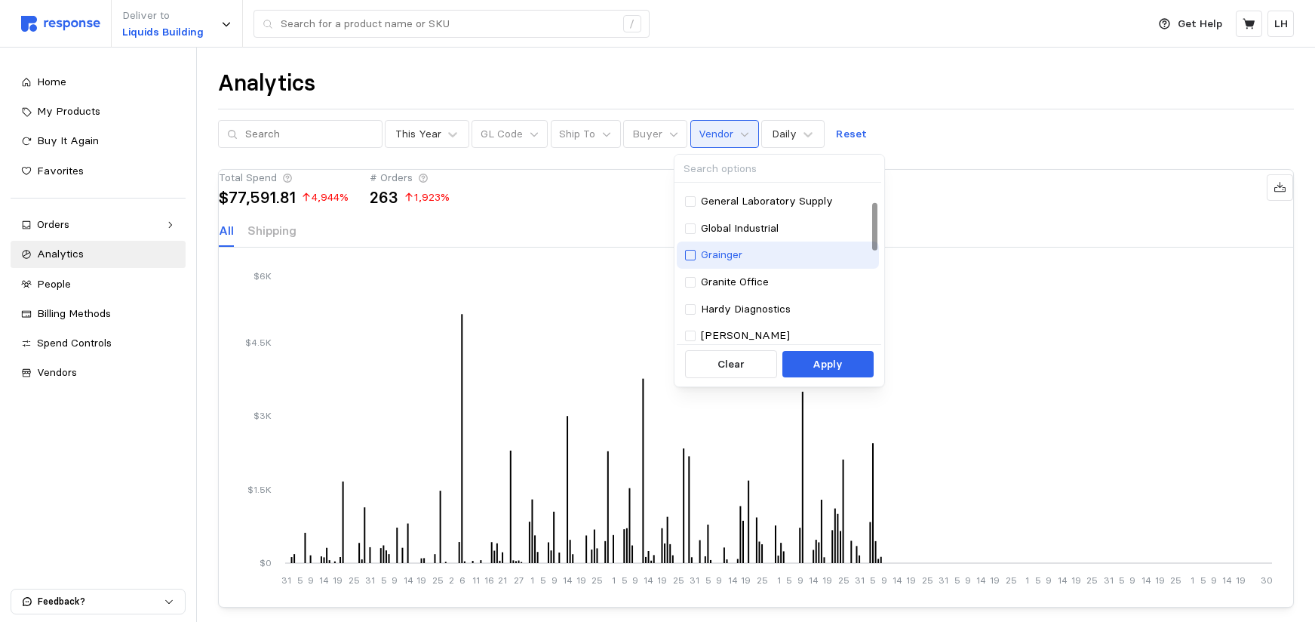
click at [690, 254] on div at bounding box center [690, 255] width 11 height 11
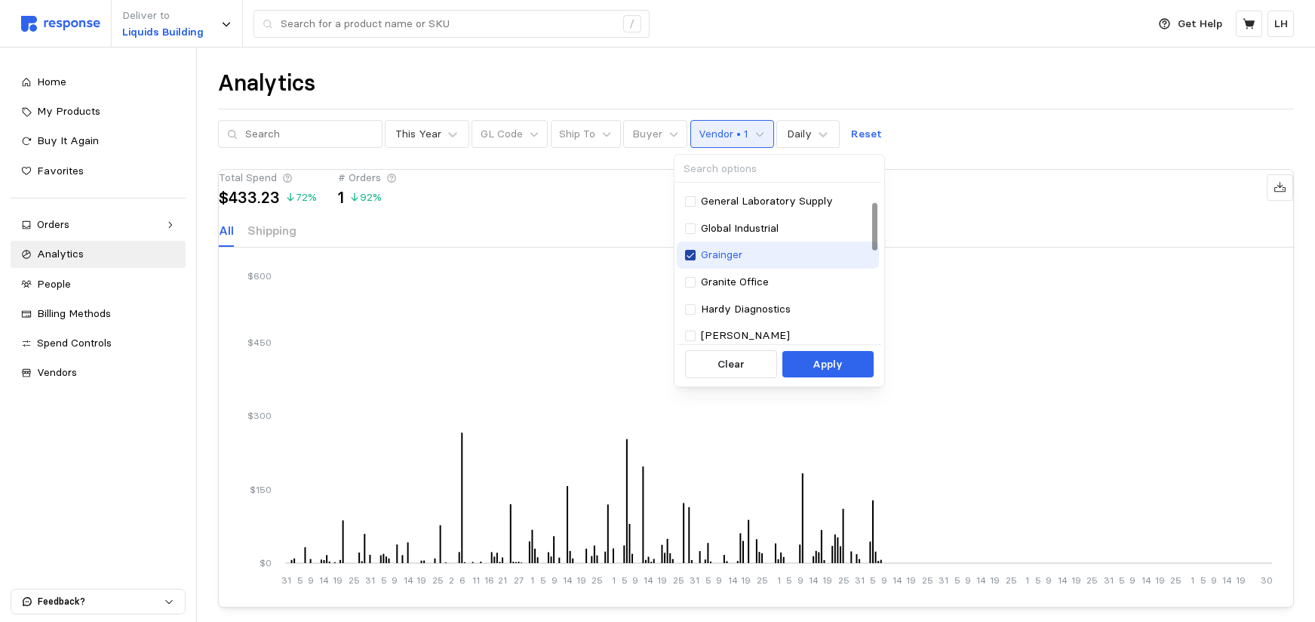
click at [690, 254] on icon at bounding box center [690, 255] width 9 height 11
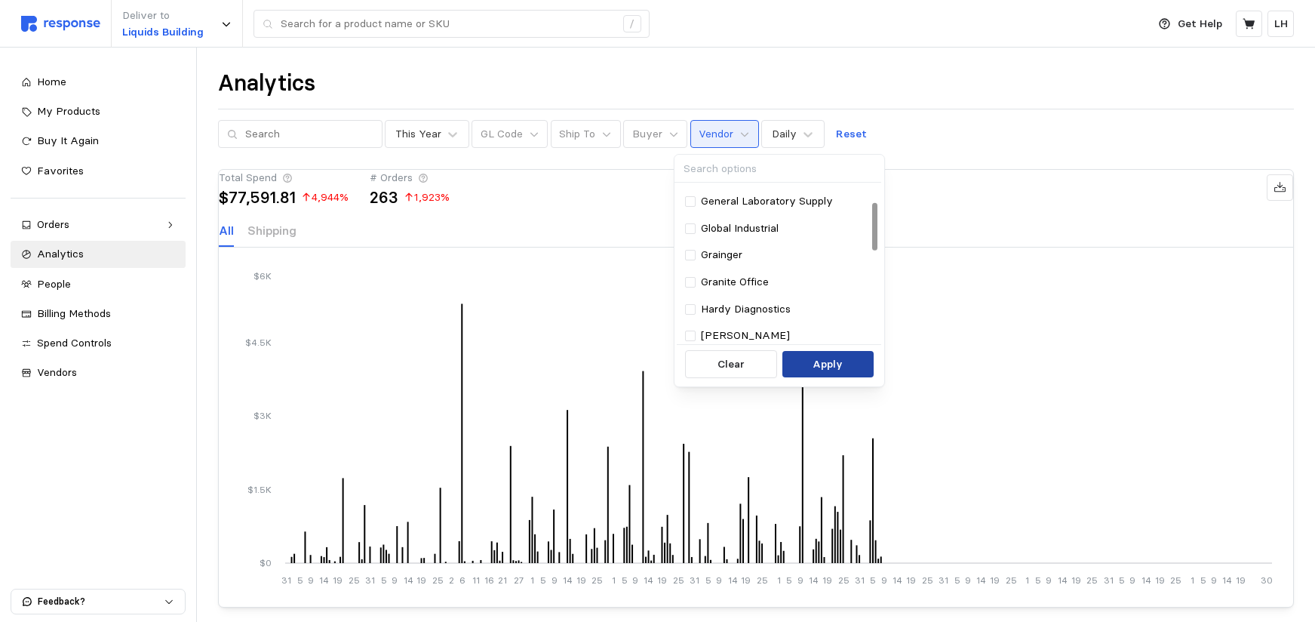
click at [857, 374] on button "Apply" at bounding box center [827, 364] width 91 height 27
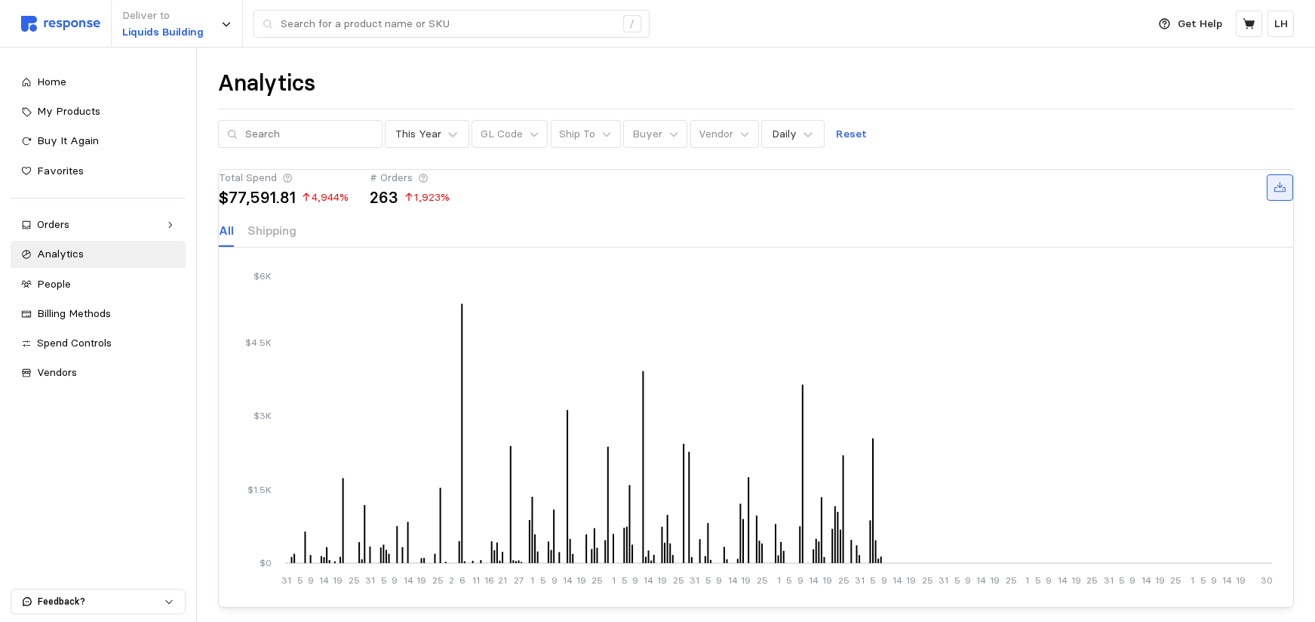
click at [1274, 192] on icon at bounding box center [1279, 187] width 11 height 11
click at [1274, 195] on icon at bounding box center [1281, 188] width 14 height 14
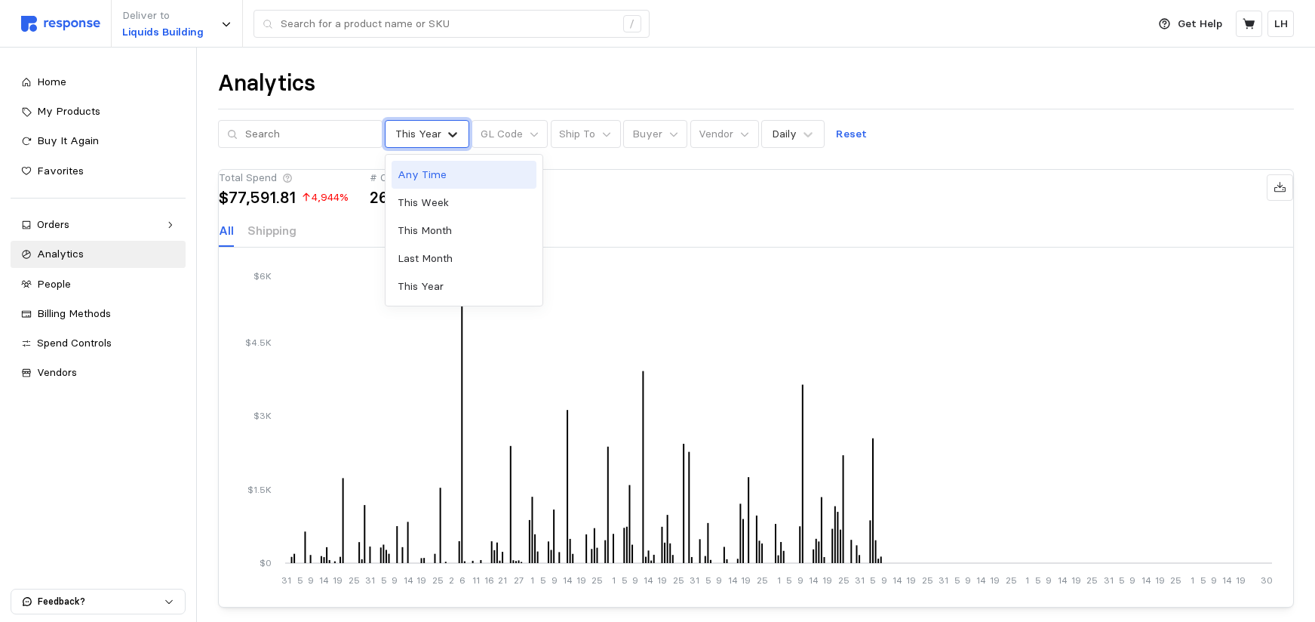
click at [445, 133] on icon at bounding box center [452, 134] width 15 height 15
click at [437, 287] on div "This Year" at bounding box center [464, 286] width 145 height 28
click at [720, 134] on button "Vendor" at bounding box center [724, 134] width 69 height 29
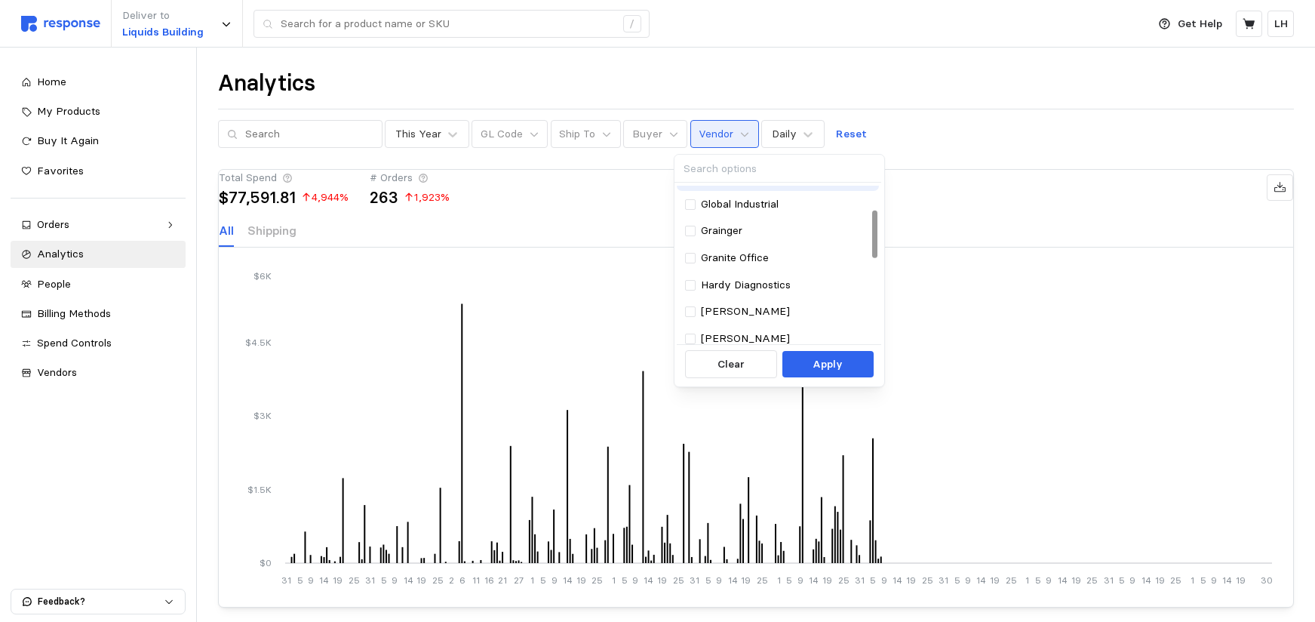
scroll to position [151, 0]
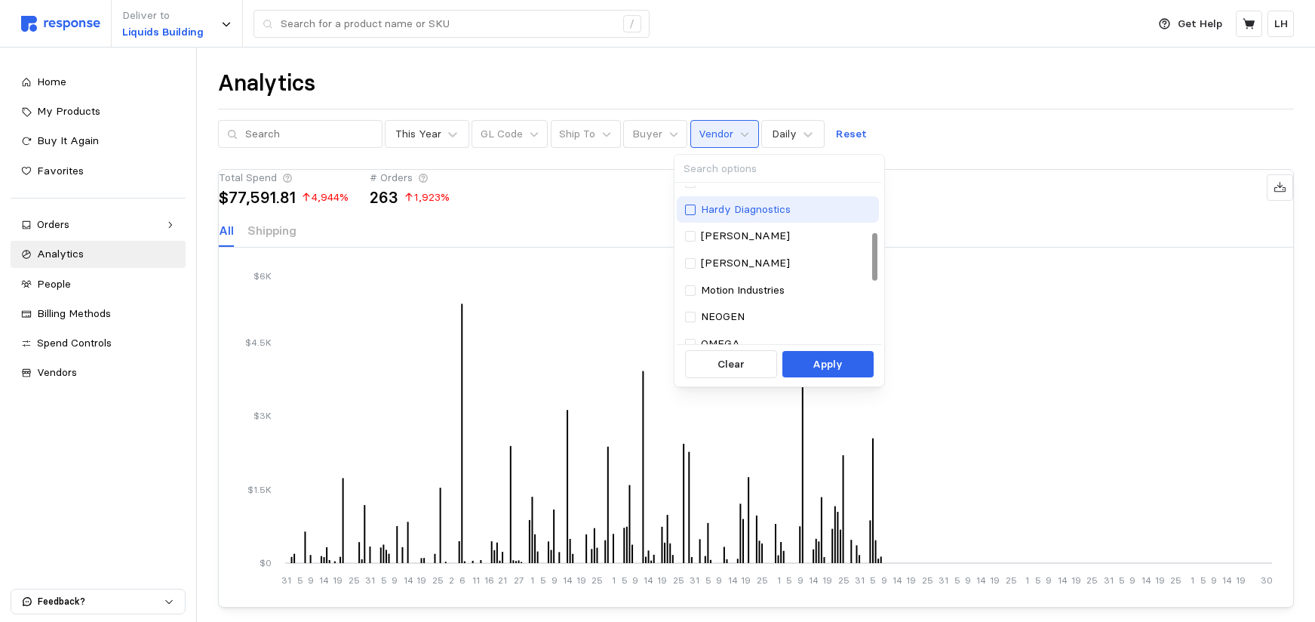
click at [690, 208] on div at bounding box center [690, 209] width 11 height 11
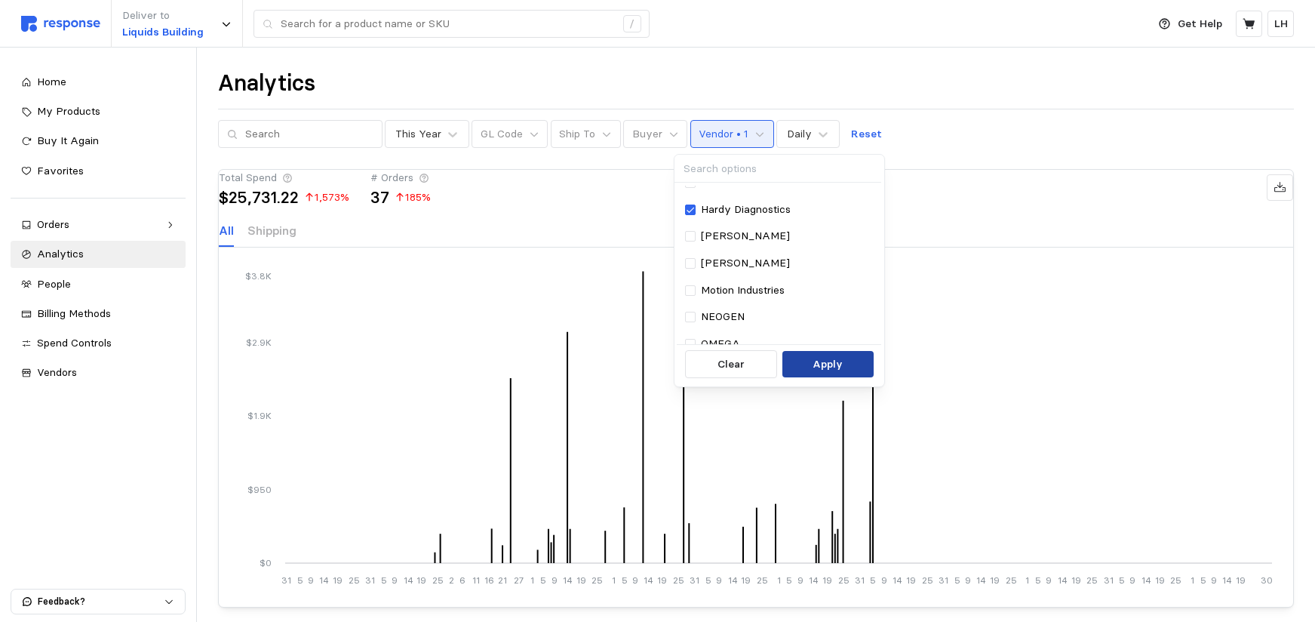
click at [807, 364] on button "Apply" at bounding box center [827, 364] width 91 height 27
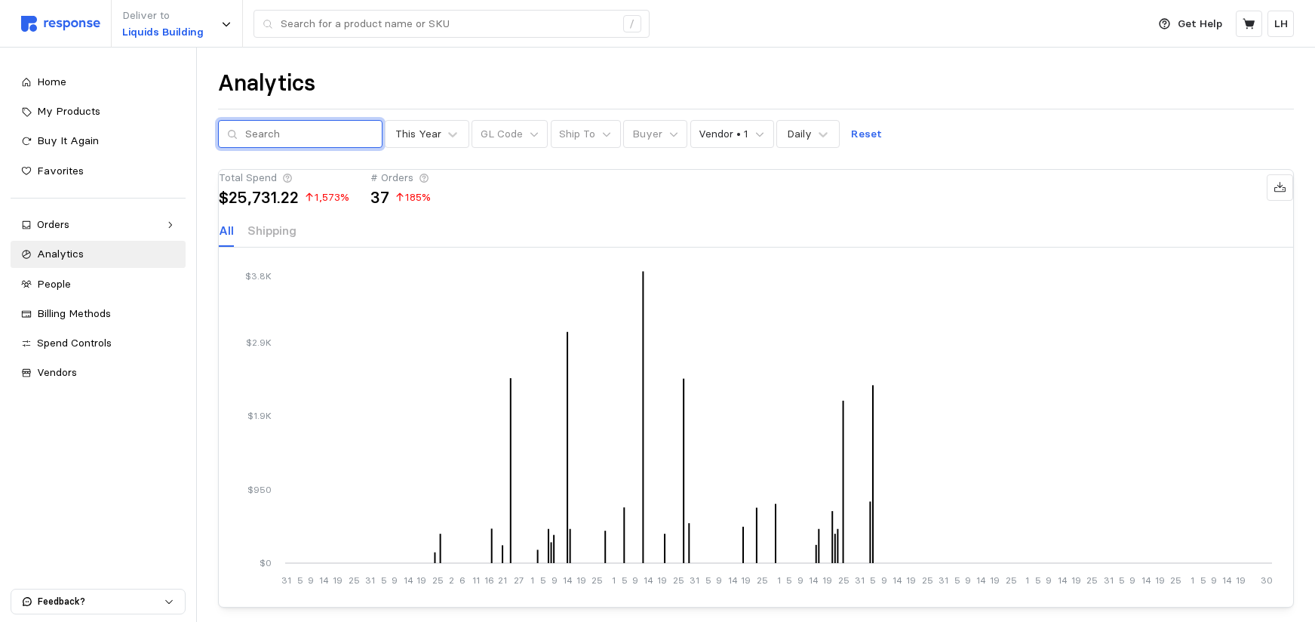
click at [331, 130] on input "text" at bounding box center [309, 134] width 128 height 27
click at [755, 134] on icon at bounding box center [760, 134] width 11 height 11
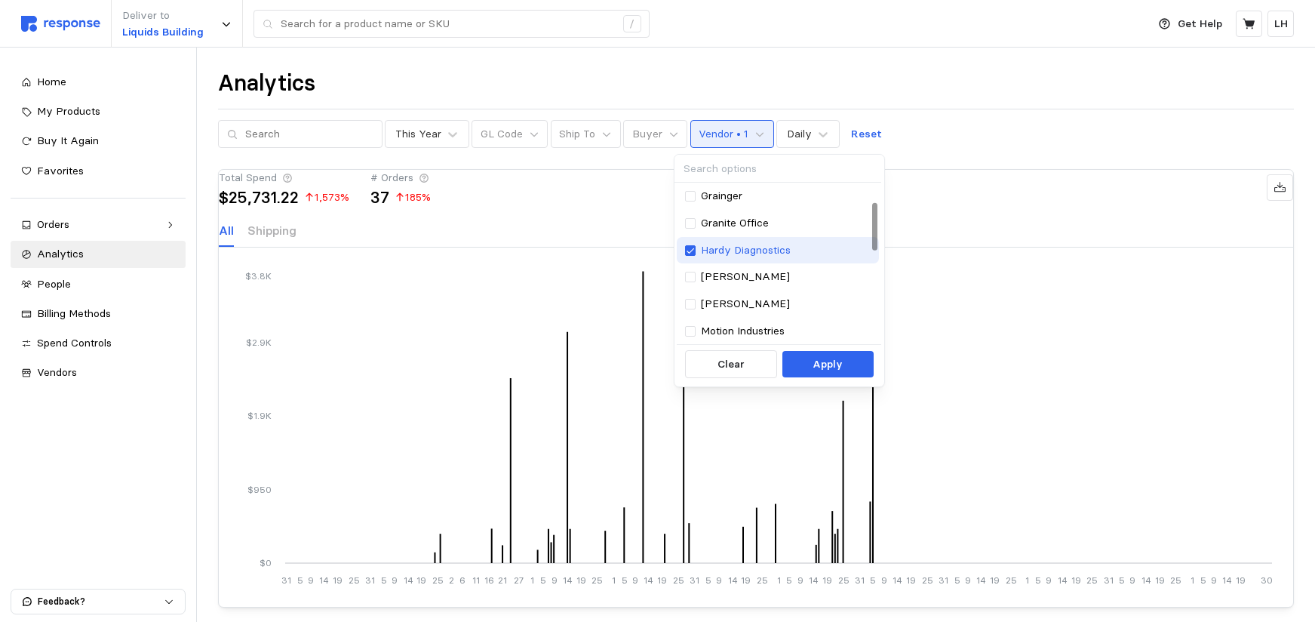
scroll to position [51, 0]
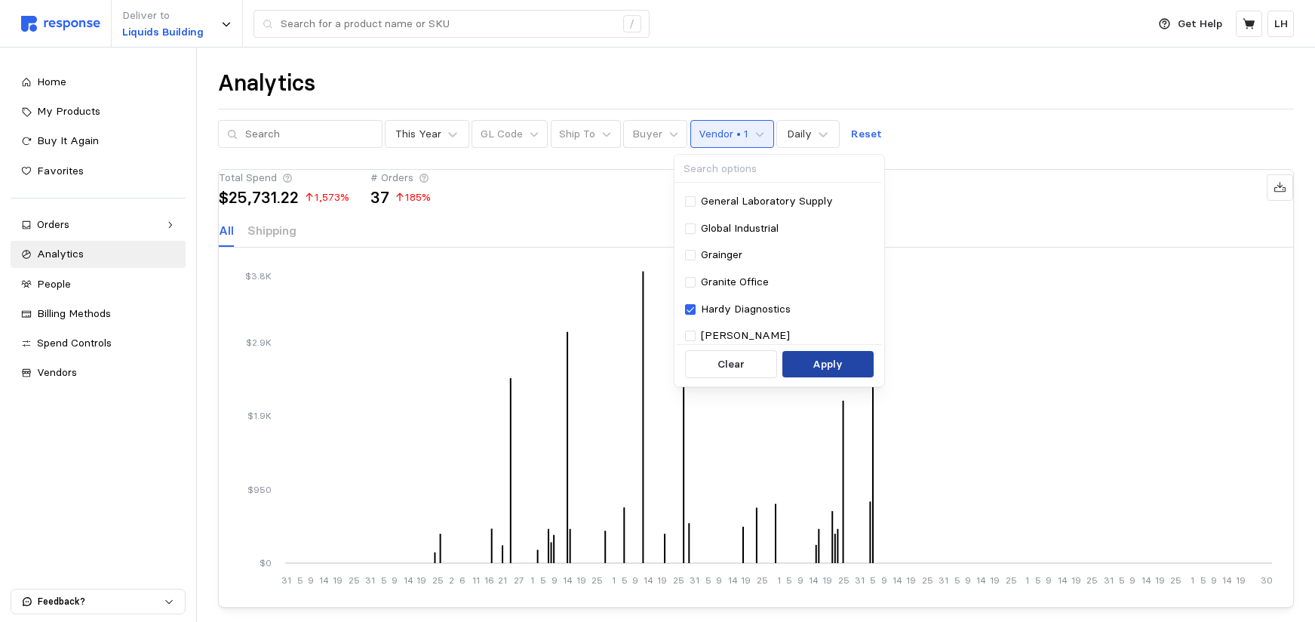
click at [810, 355] on button "Apply" at bounding box center [827, 364] width 91 height 27
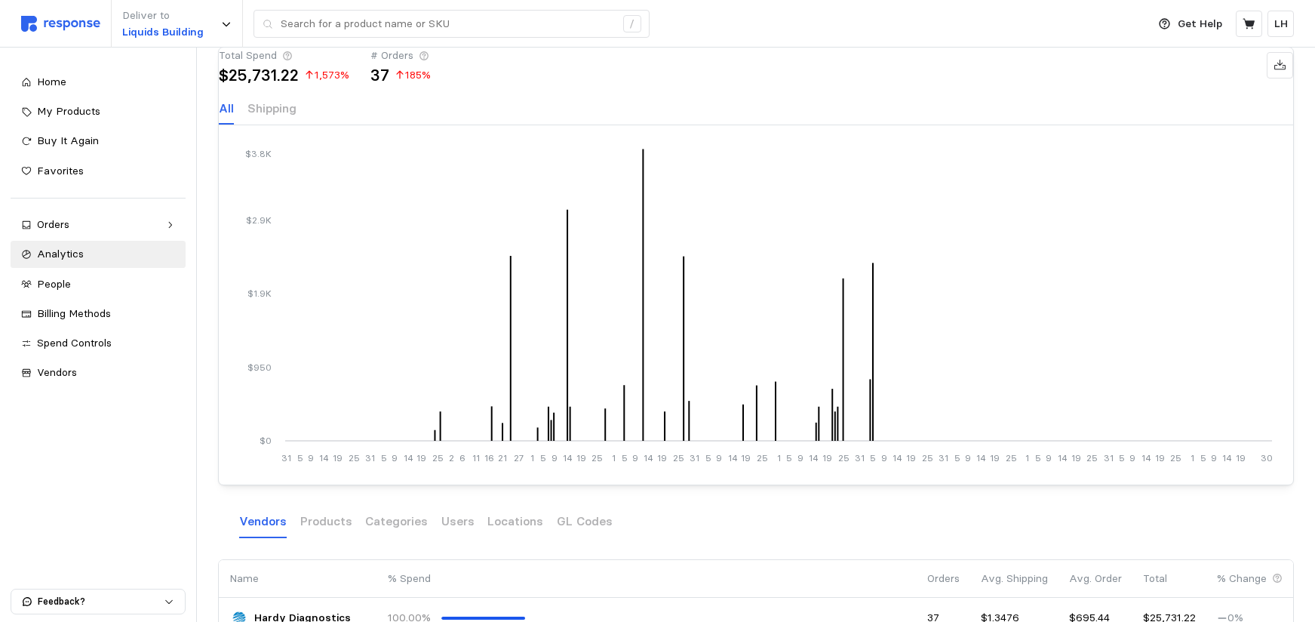
scroll to position [224, 0]
